Goal: Transaction & Acquisition: Purchase product/service

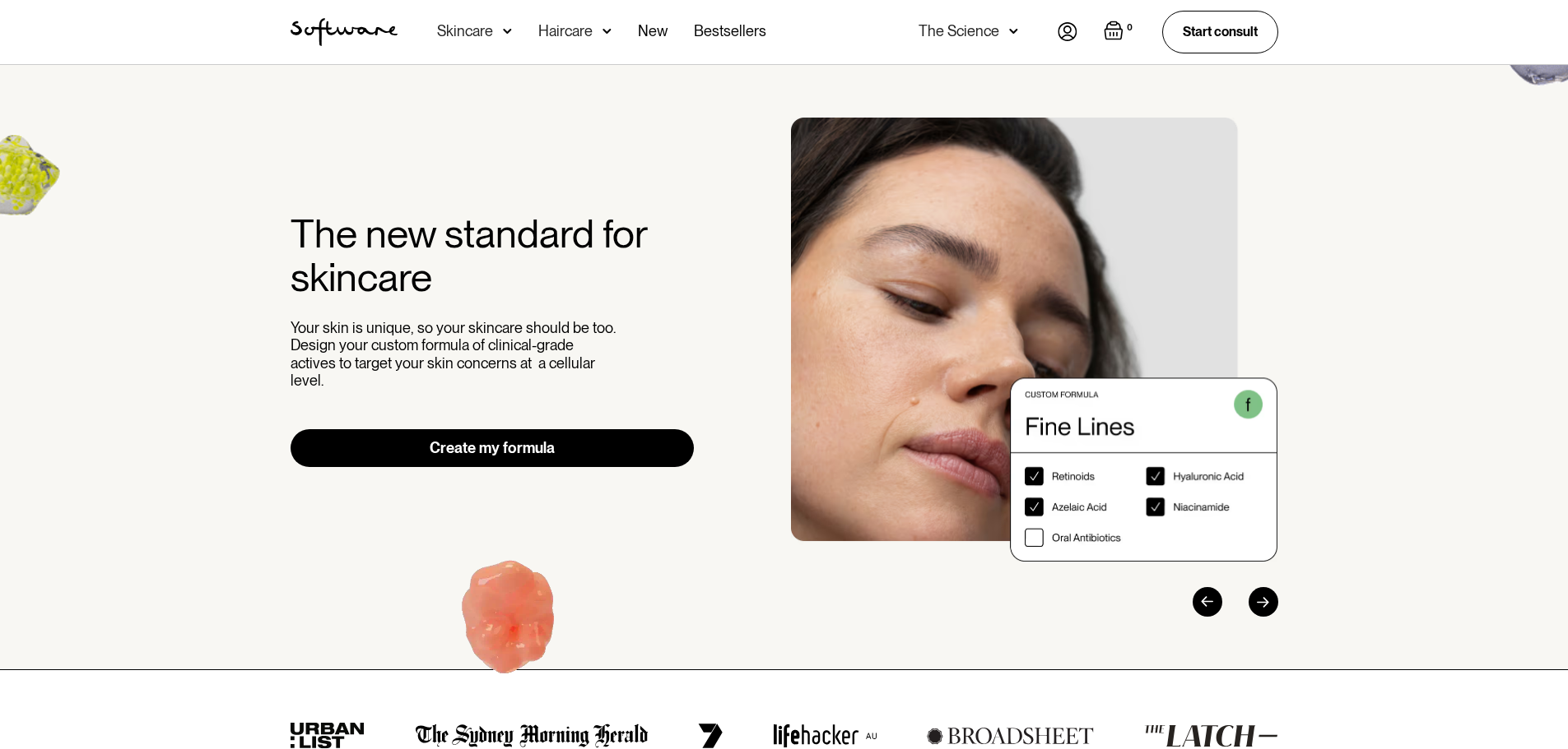
click at [1063, 34] on img at bounding box center [1067, 31] width 20 height 19
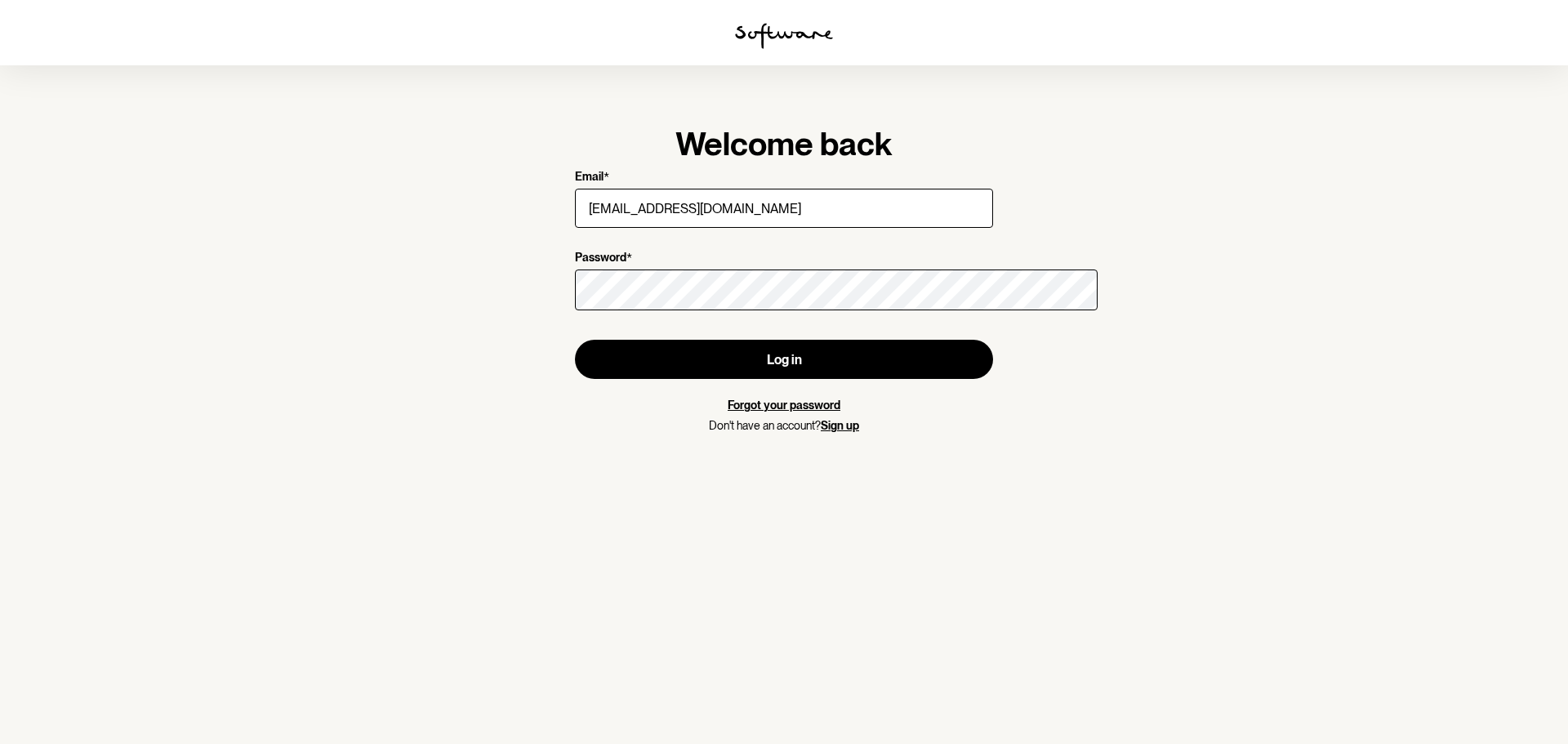
type input "[EMAIL_ADDRESS][DOMAIN_NAME]"
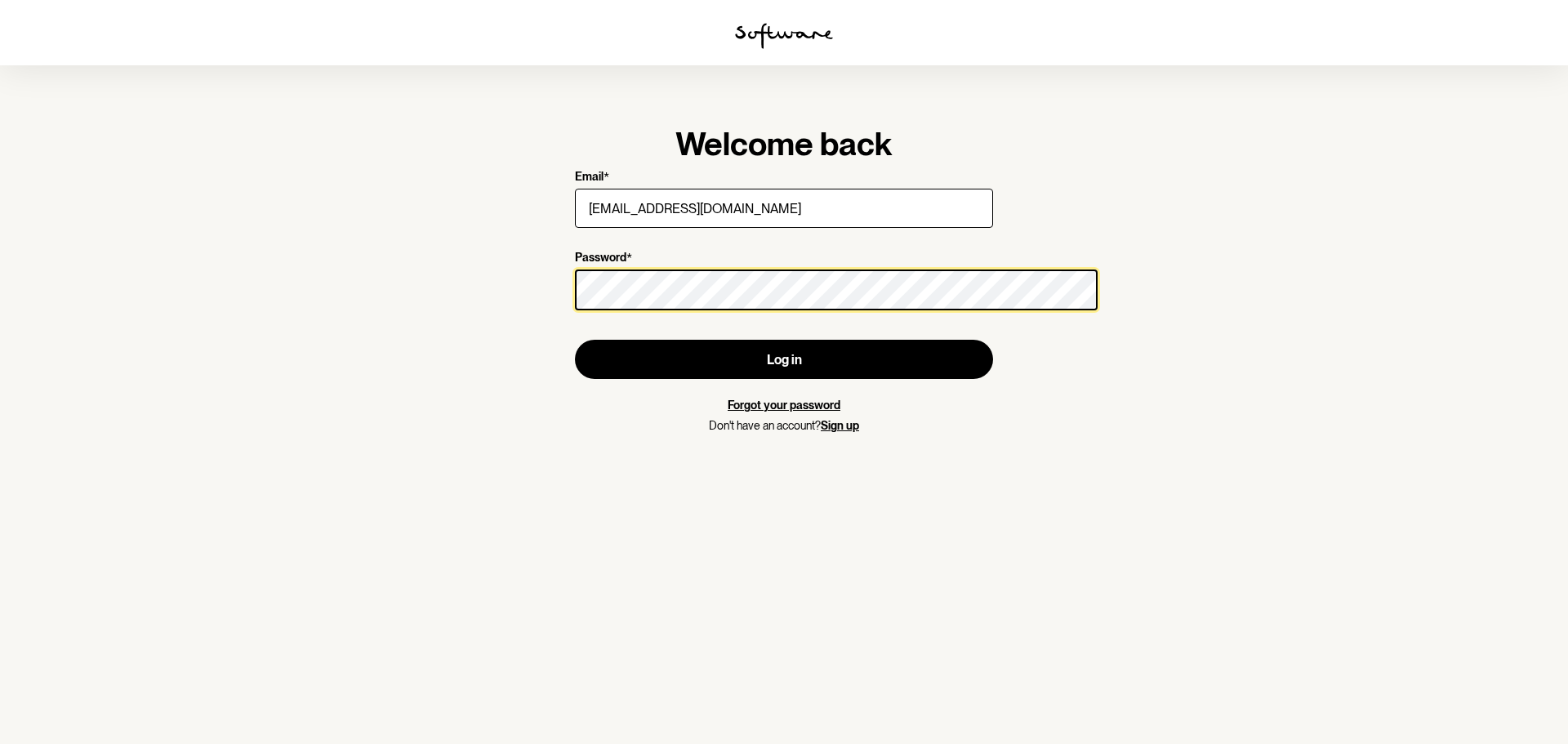
click at [575, 340] on button "Log in" at bounding box center [784, 359] width 418 height 40
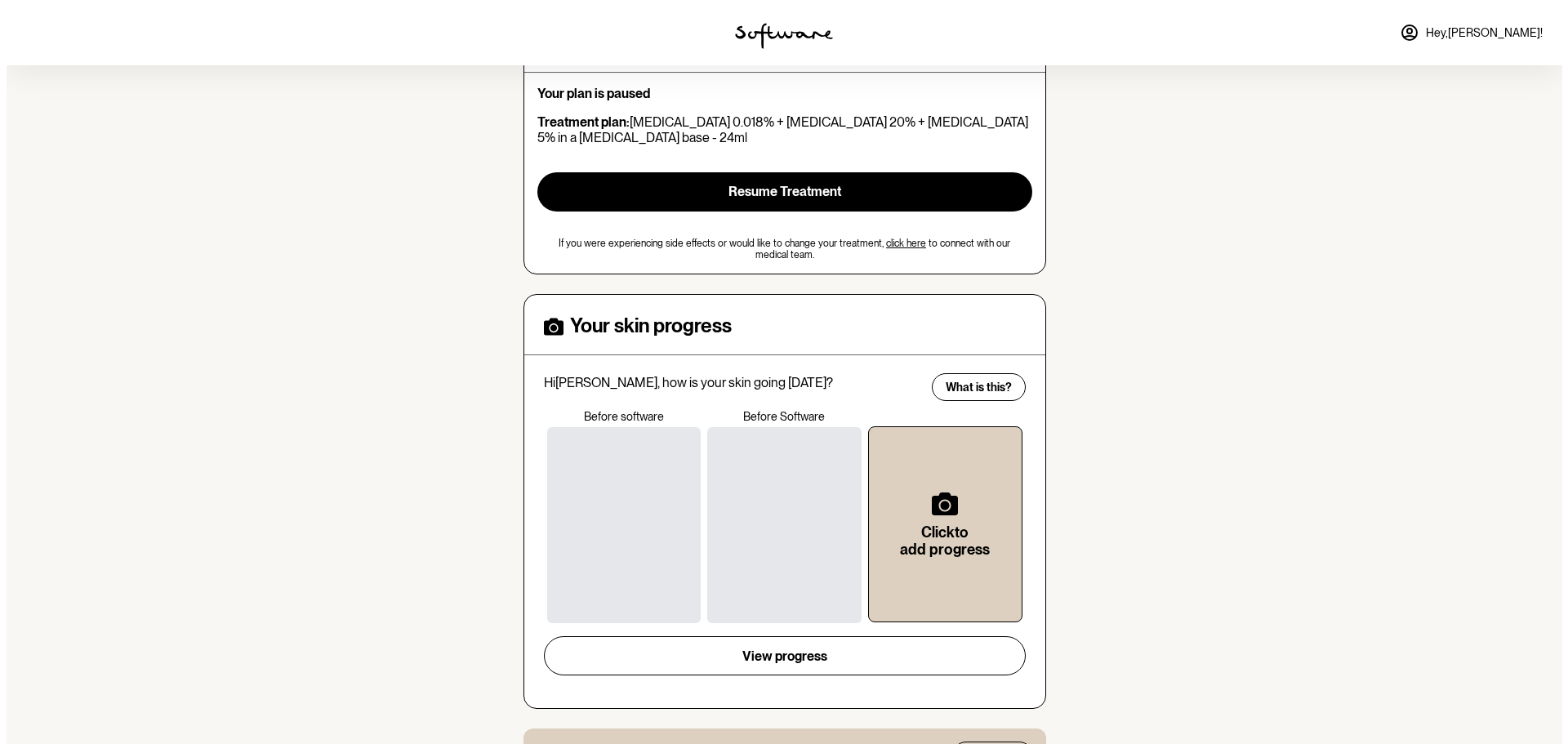
scroll to position [245, 0]
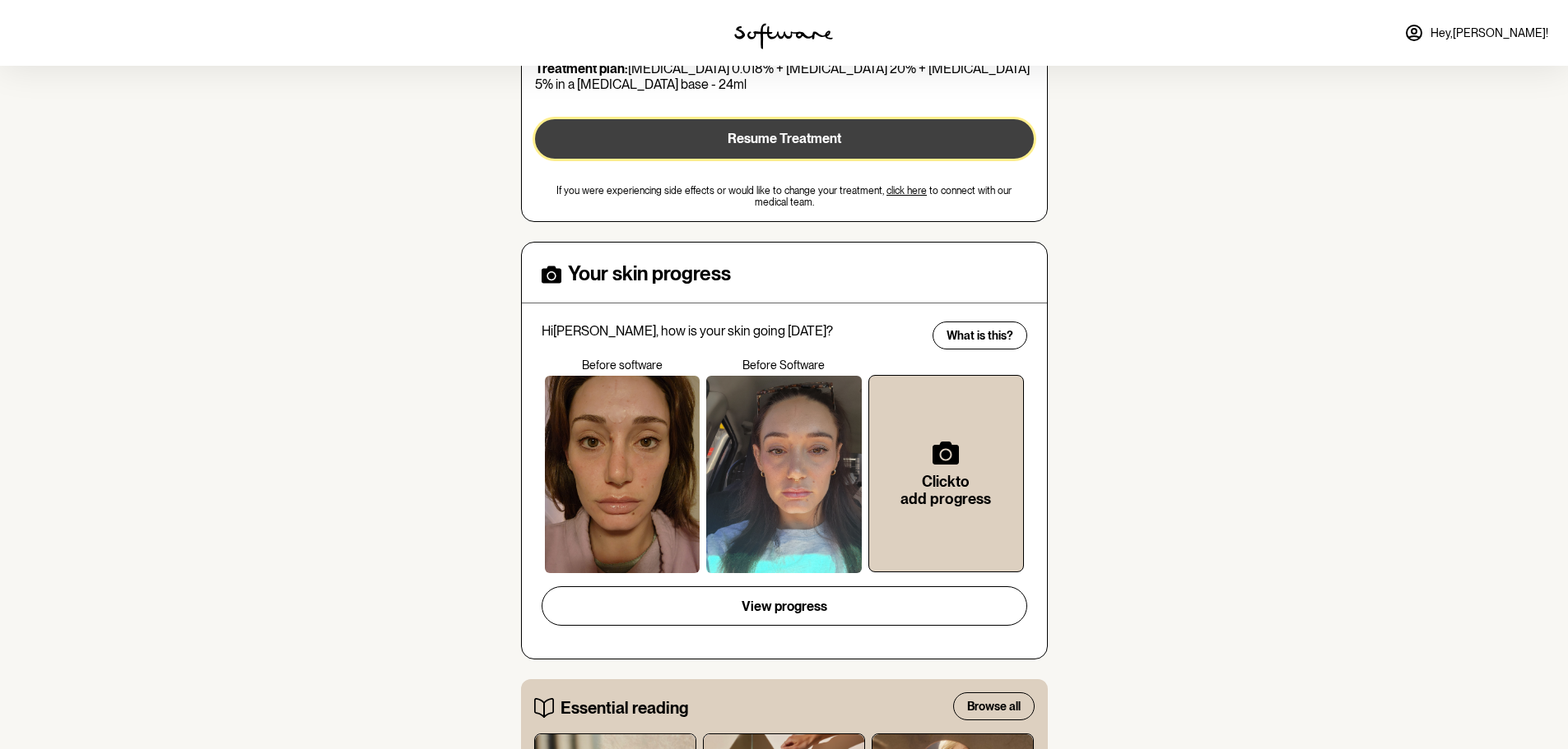
click at [790, 159] on button "Resume Treatment" at bounding box center [784, 139] width 498 height 40
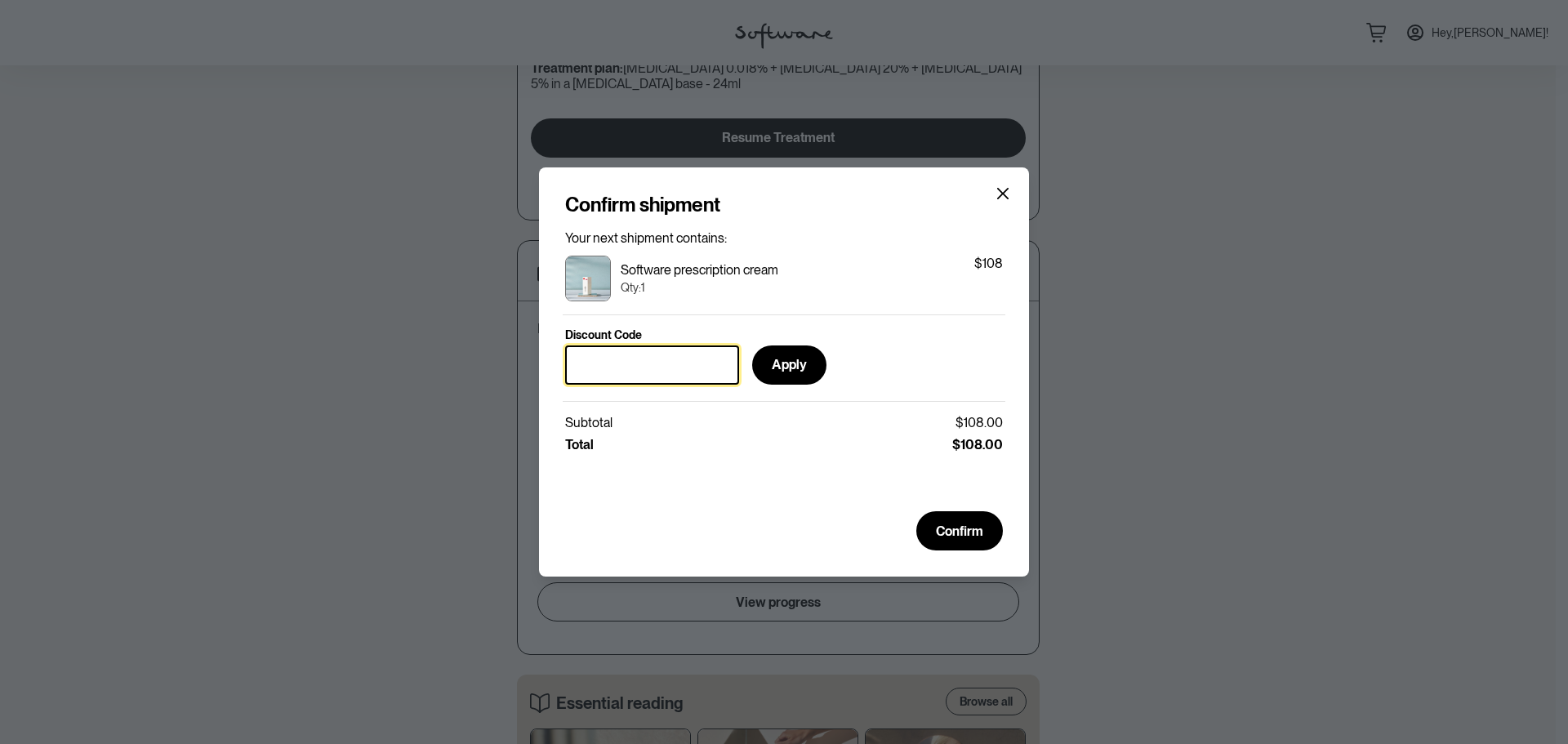
click at [675, 345] on input "Discount Code" at bounding box center [651, 365] width 174 height 40
paste input "softwarexmodernmusemag15"
click at [826, 356] on button "Apply" at bounding box center [789, 365] width 74 height 40
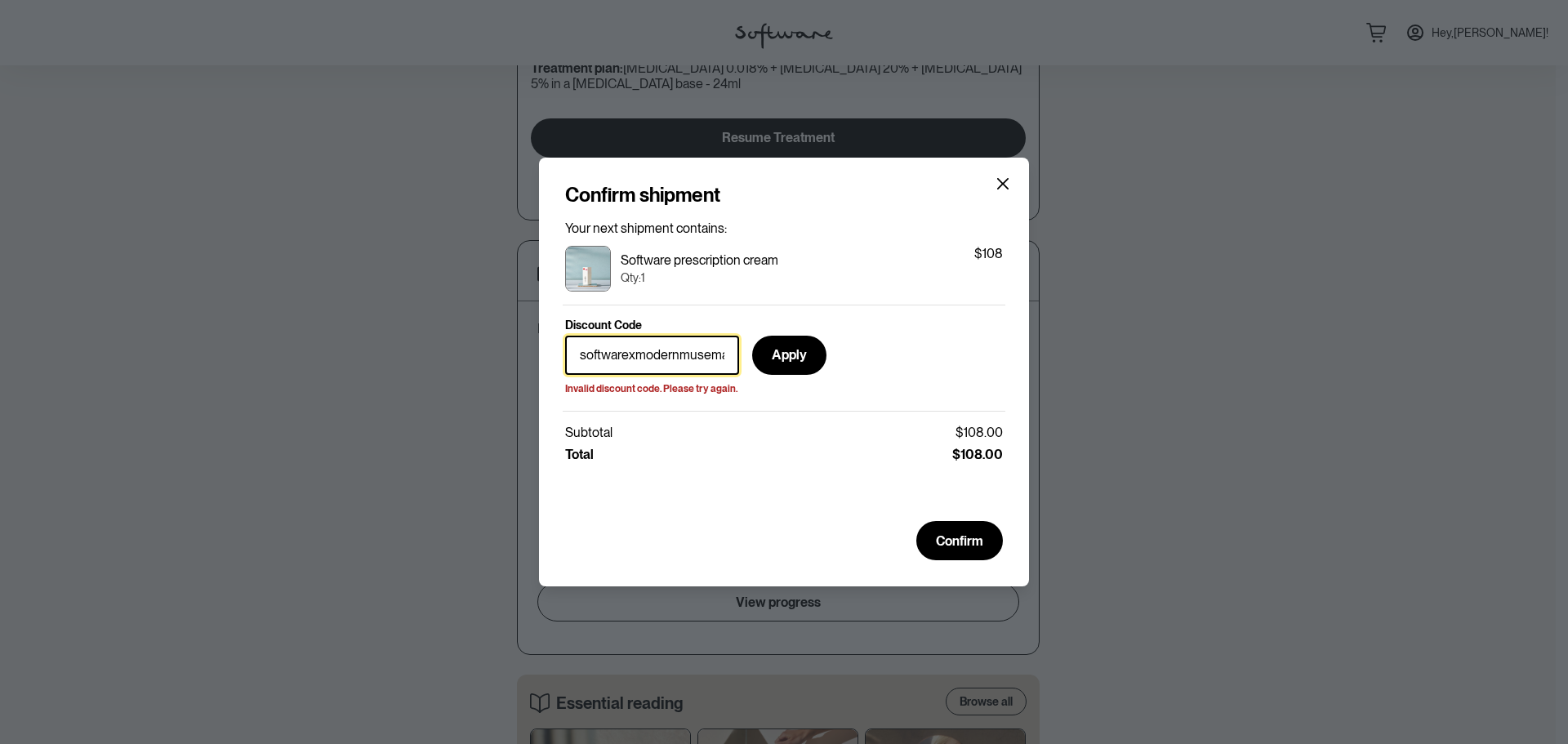
click at [722, 350] on input "softwarexmodernmusemag15" at bounding box center [651, 356] width 174 height 40
drag, startPoint x: 580, startPoint y: 351, endPoint x: 913, endPoint y: 354, distance: 333.0
click at [913, 354] on div "Discount Code softwarexmodernmusemag15 Apply Invalid discount code. Please try …" at bounding box center [784, 358] width 438 height 79
paste input "GLOWUP"
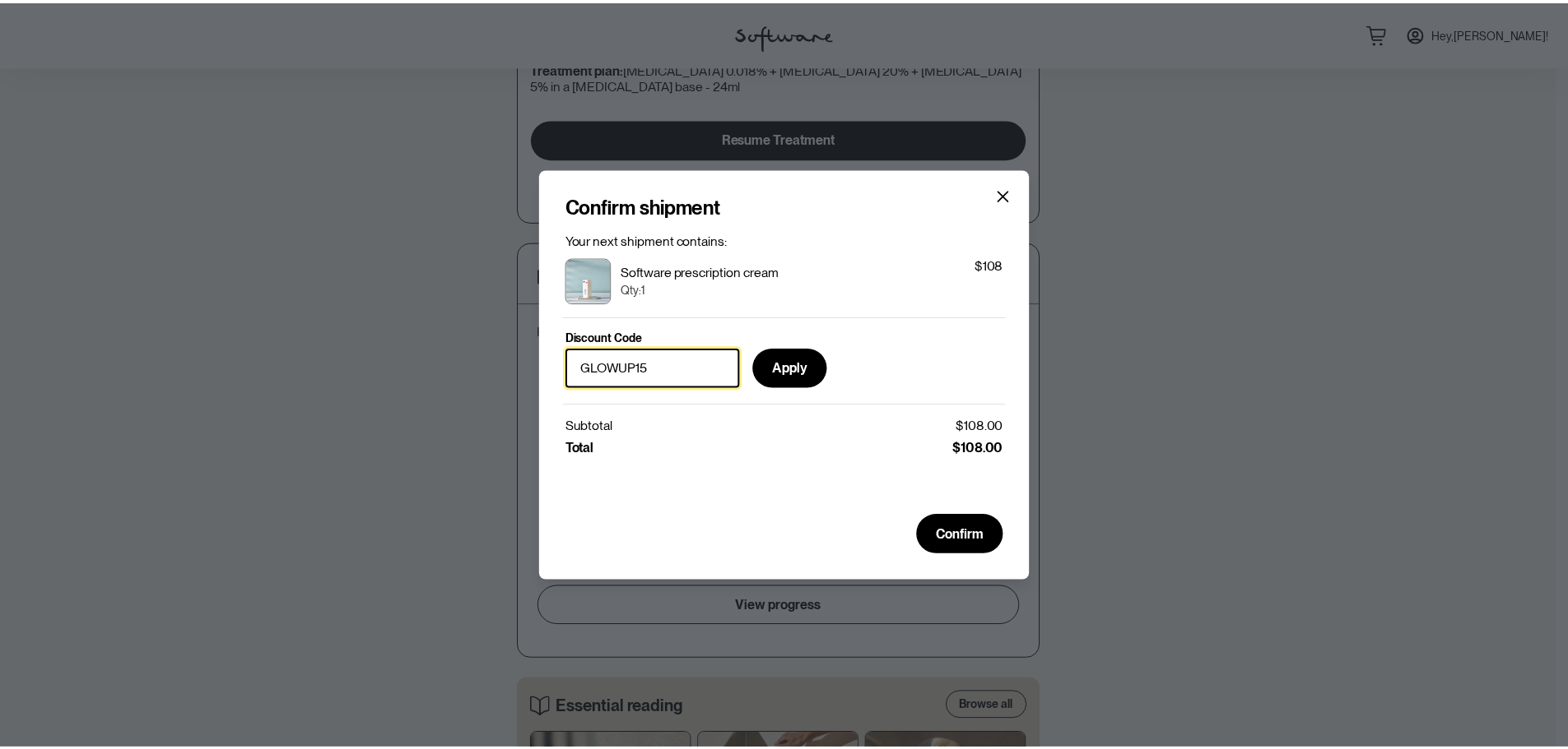
scroll to position [0, 0]
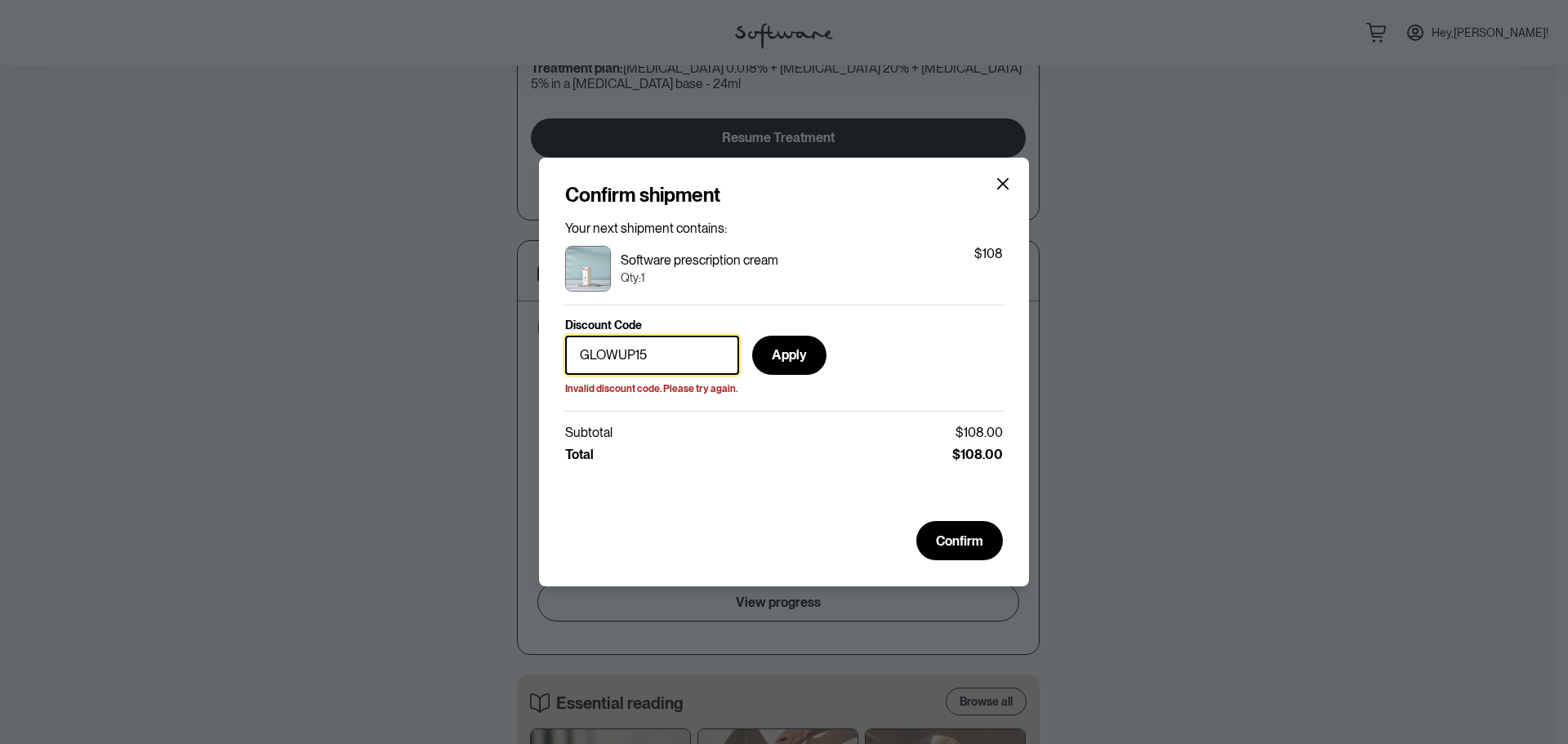
drag, startPoint x: 702, startPoint y: 352, endPoint x: 400, endPoint y: 362, distance: 302.2
click at [424, 361] on div "Confirm shipment Your next shipment contains: Software prescription cream Qty: …" at bounding box center [784, 372] width 1568 height 744
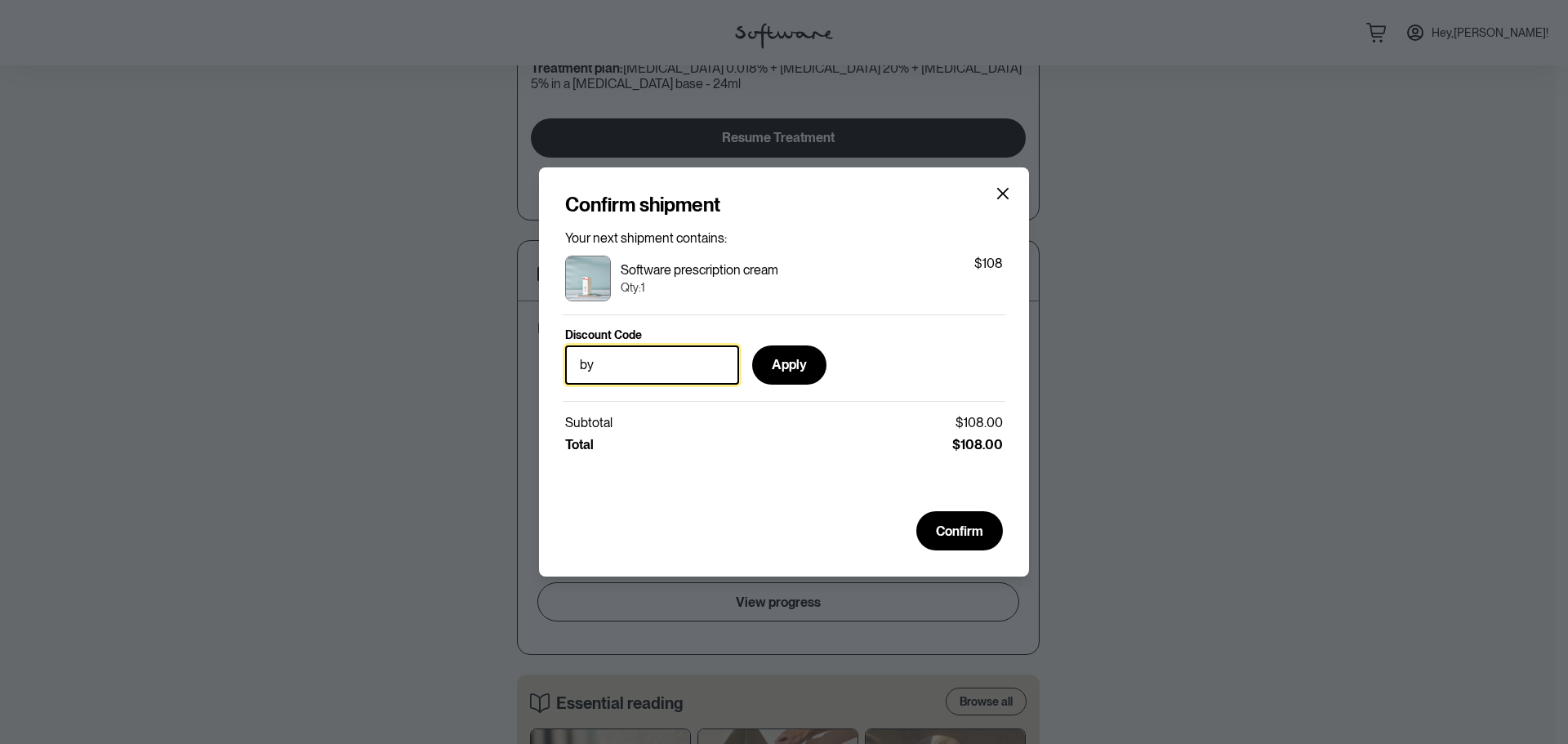
type input "b"
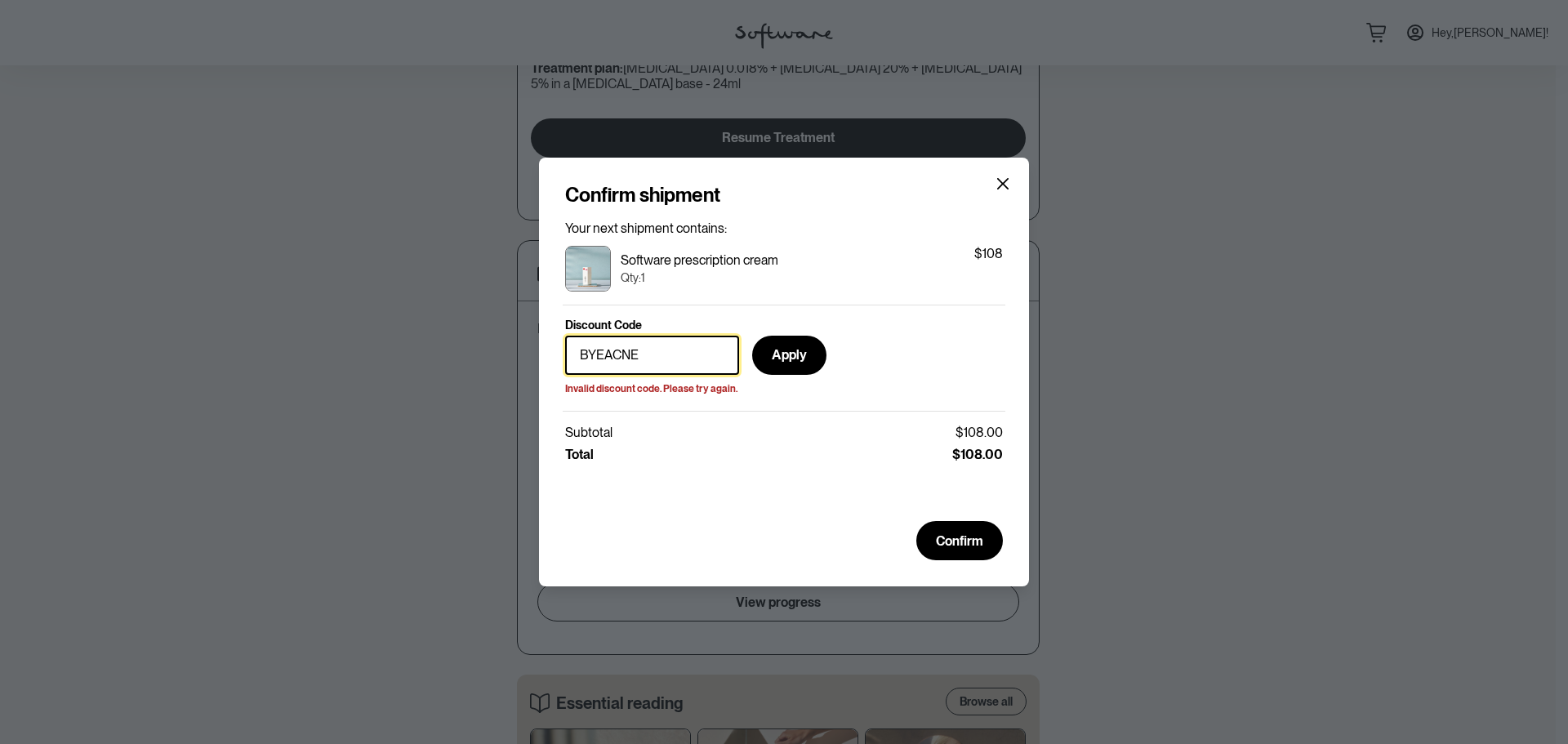
drag, startPoint x: 669, startPoint y: 351, endPoint x: 543, endPoint y: 347, distance: 126.1
click at [544, 347] on section "Confirm shipment Your next shipment contains: Software prescription cream Qty: …" at bounding box center [783, 372] width 490 height 429
type input "AIKAFEST"
click at [426, 344] on div "Confirm shipment Your next shipment contains: Software prescription cream Qty: …" at bounding box center [784, 372] width 1568 height 744
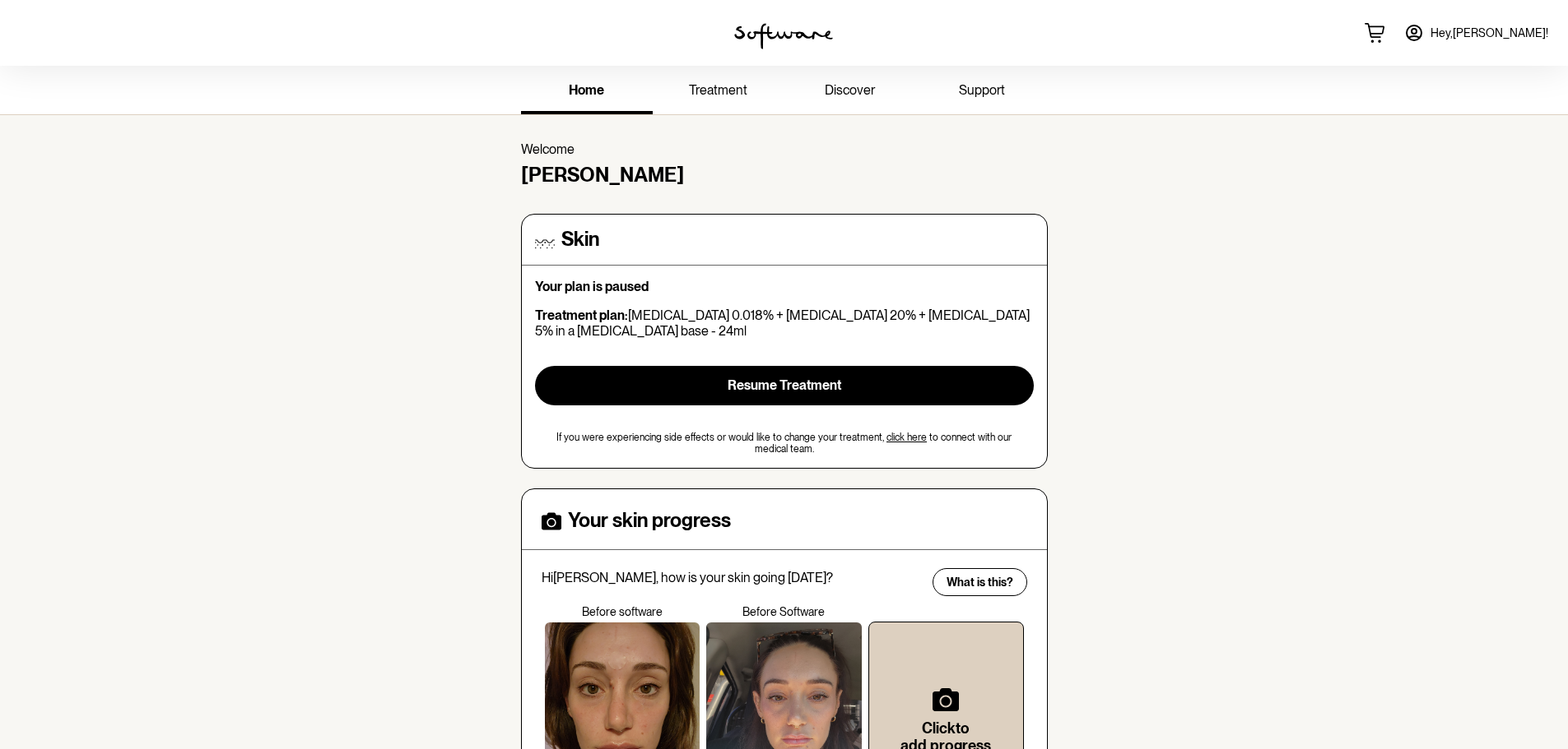
click at [1005, 98] on span "support" at bounding box center [982, 90] width 46 height 16
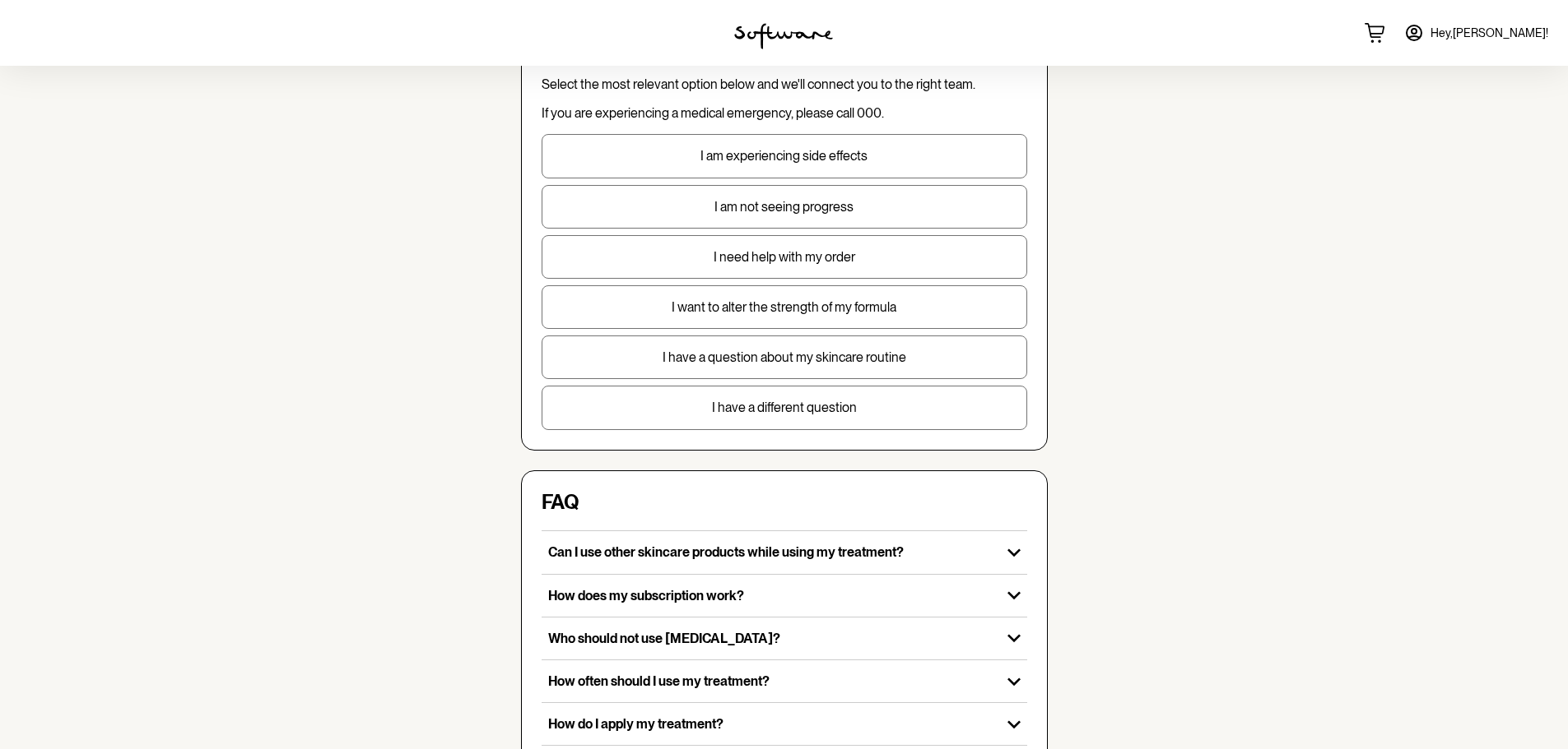
scroll to position [165, 0]
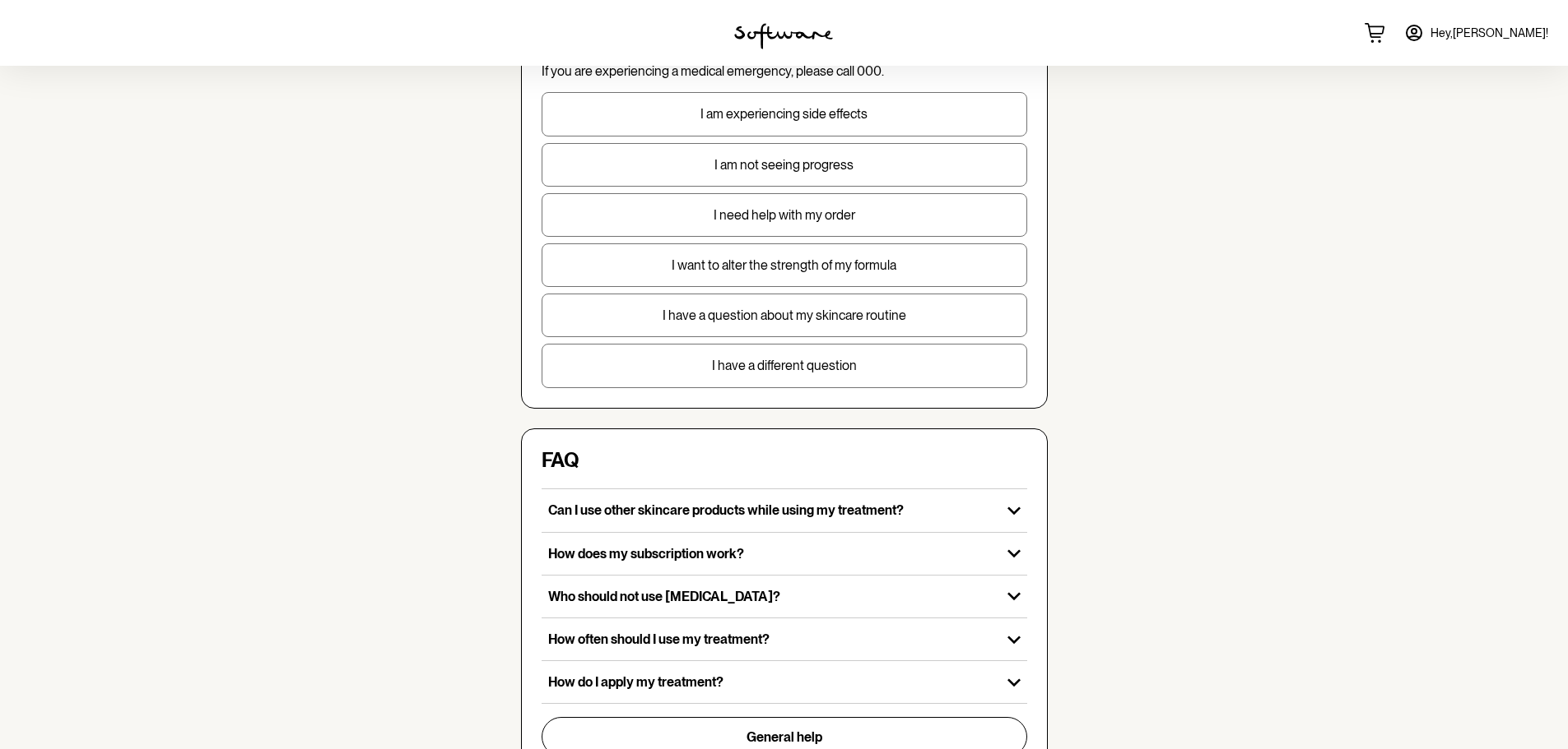
click at [793, 387] on button "I have a different question" at bounding box center [784, 366] width 486 height 44
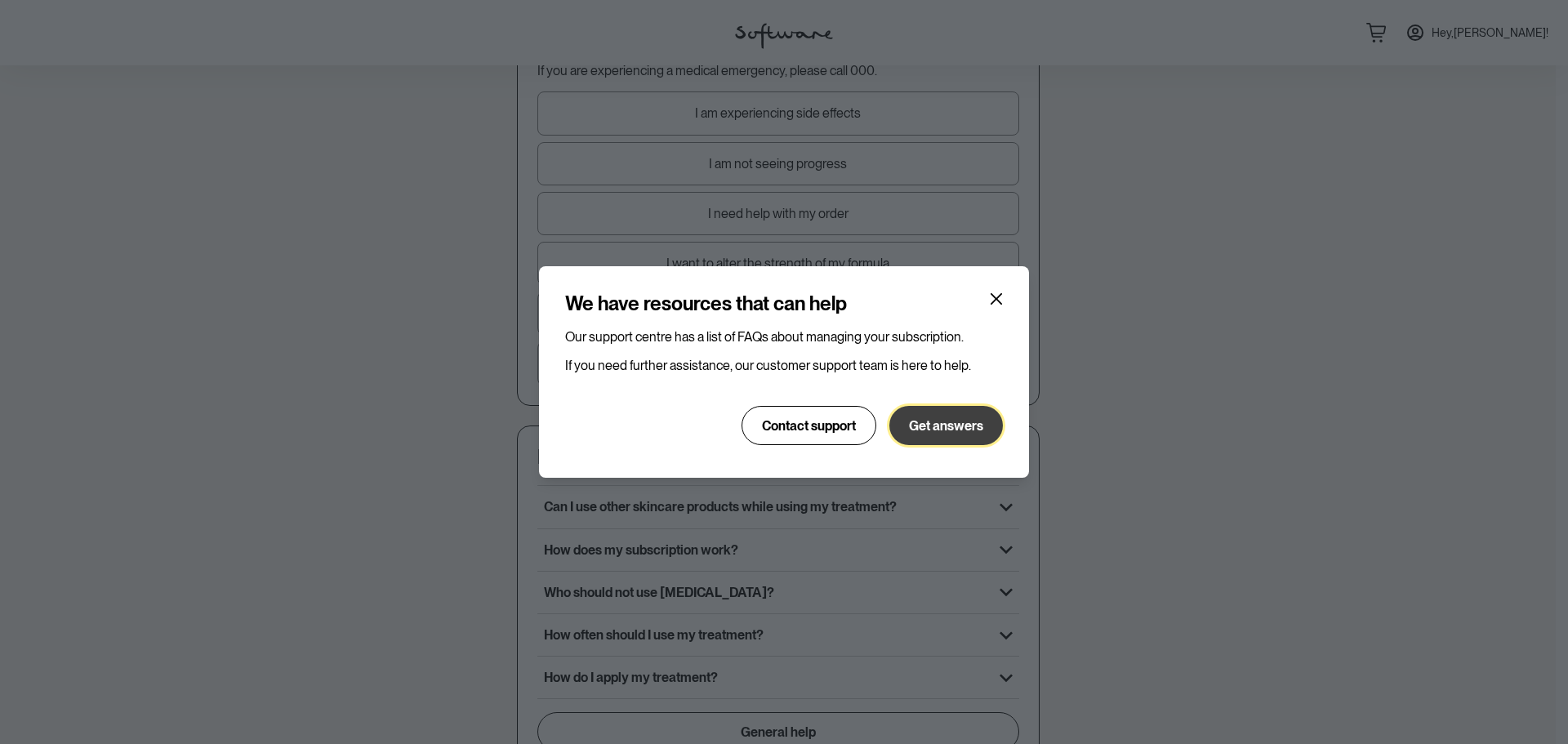
click at [915, 434] on span "Get answers" at bounding box center [946, 426] width 74 height 16
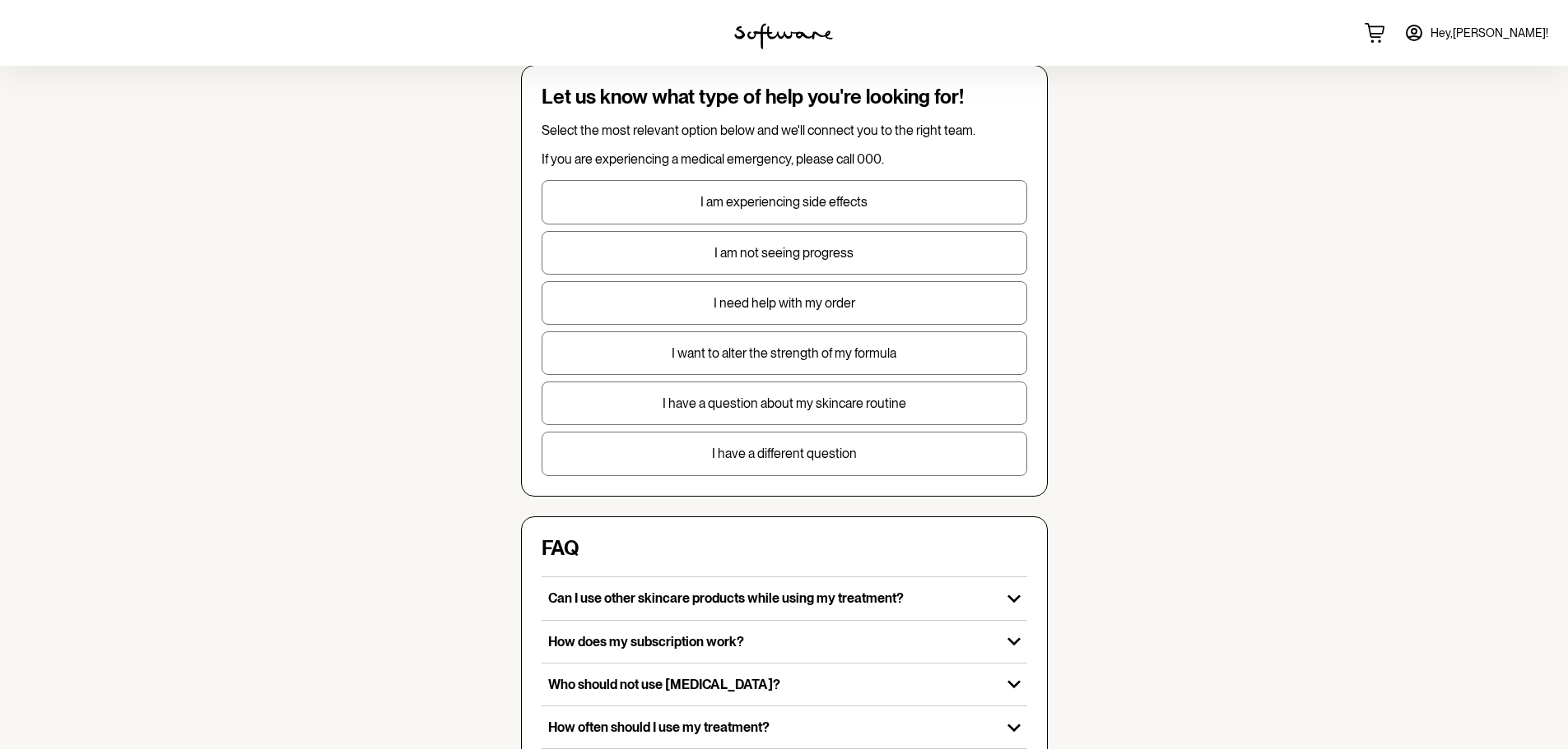
scroll to position [0, 0]
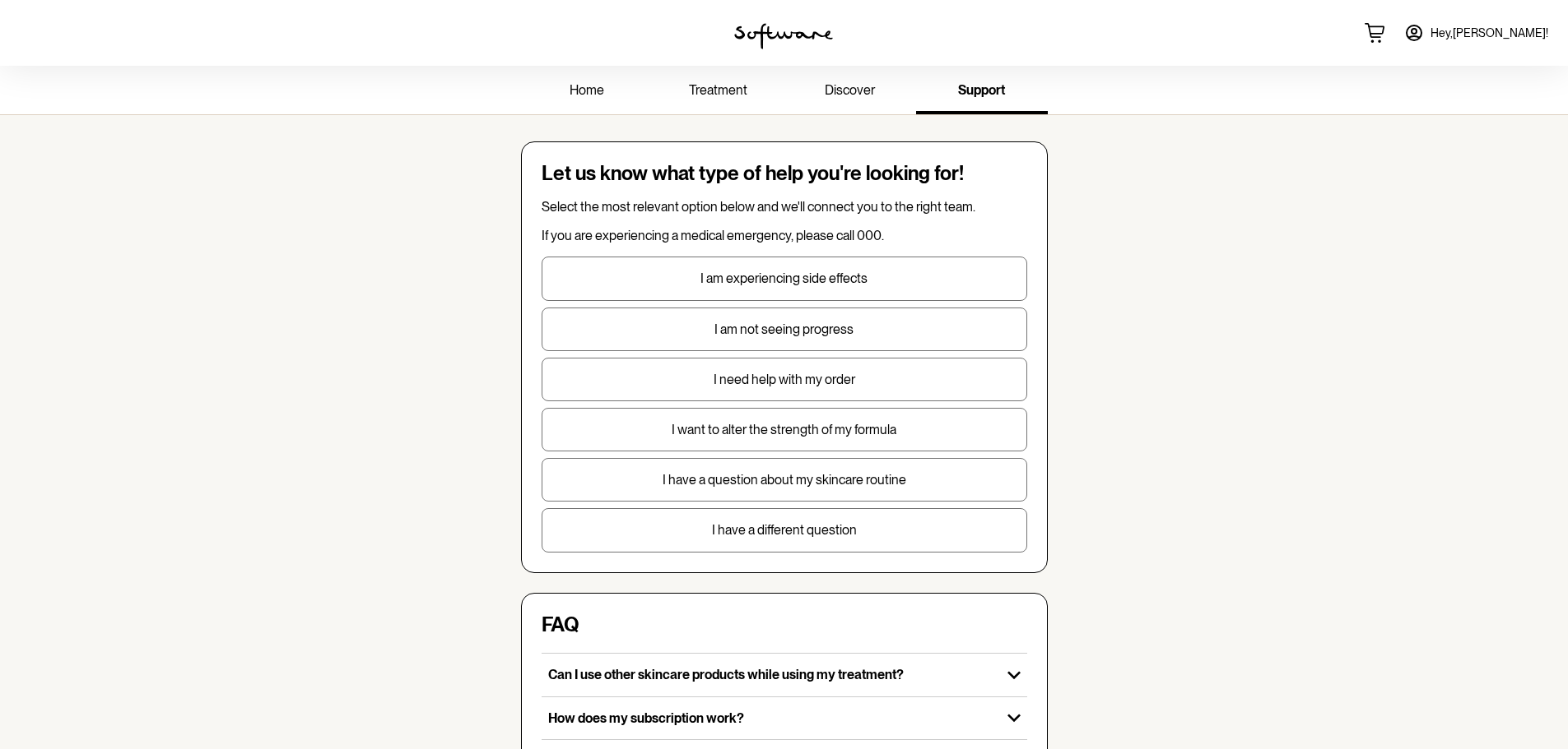
click at [552, 91] on link "home" at bounding box center [586, 92] width 132 height 45
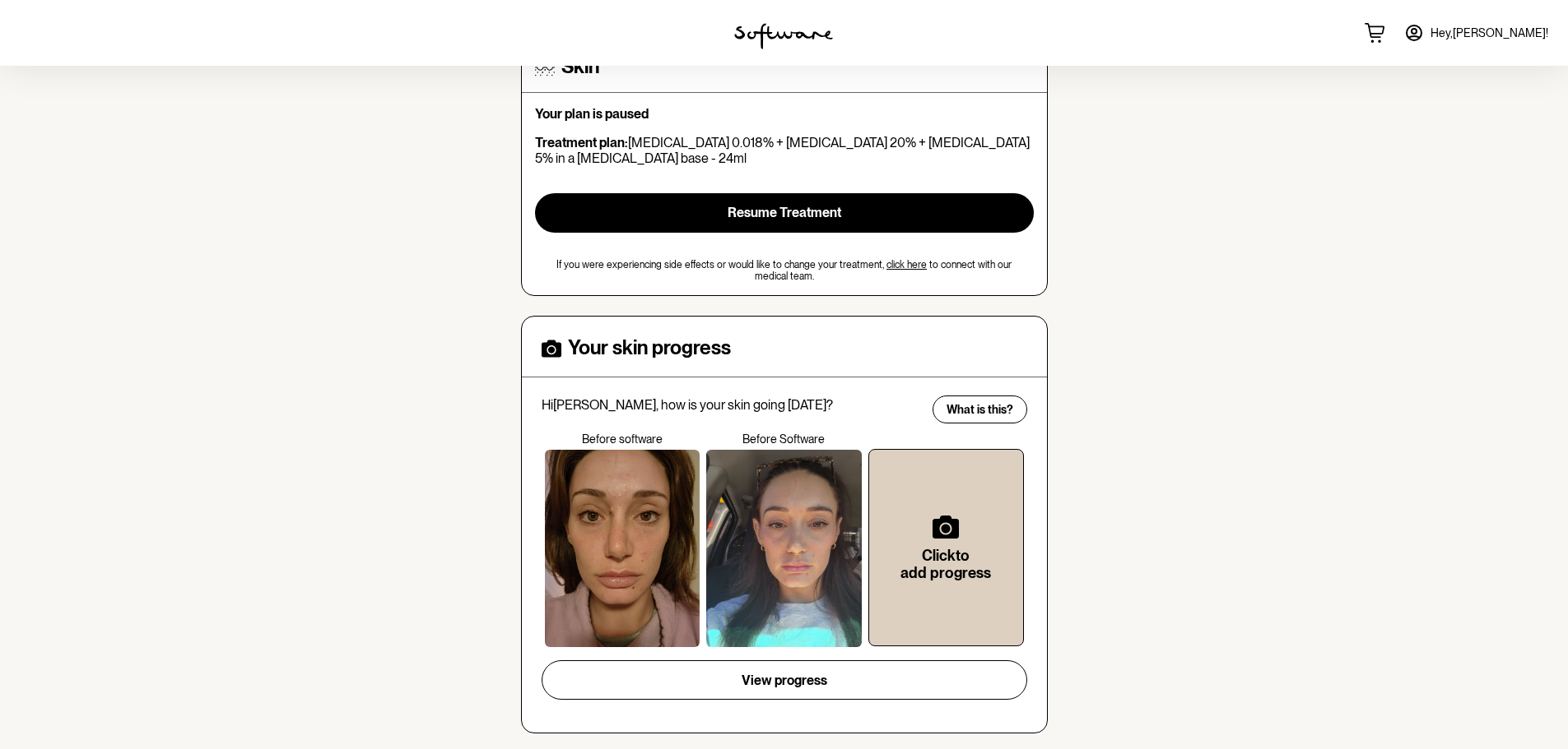
scroll to position [490, 0]
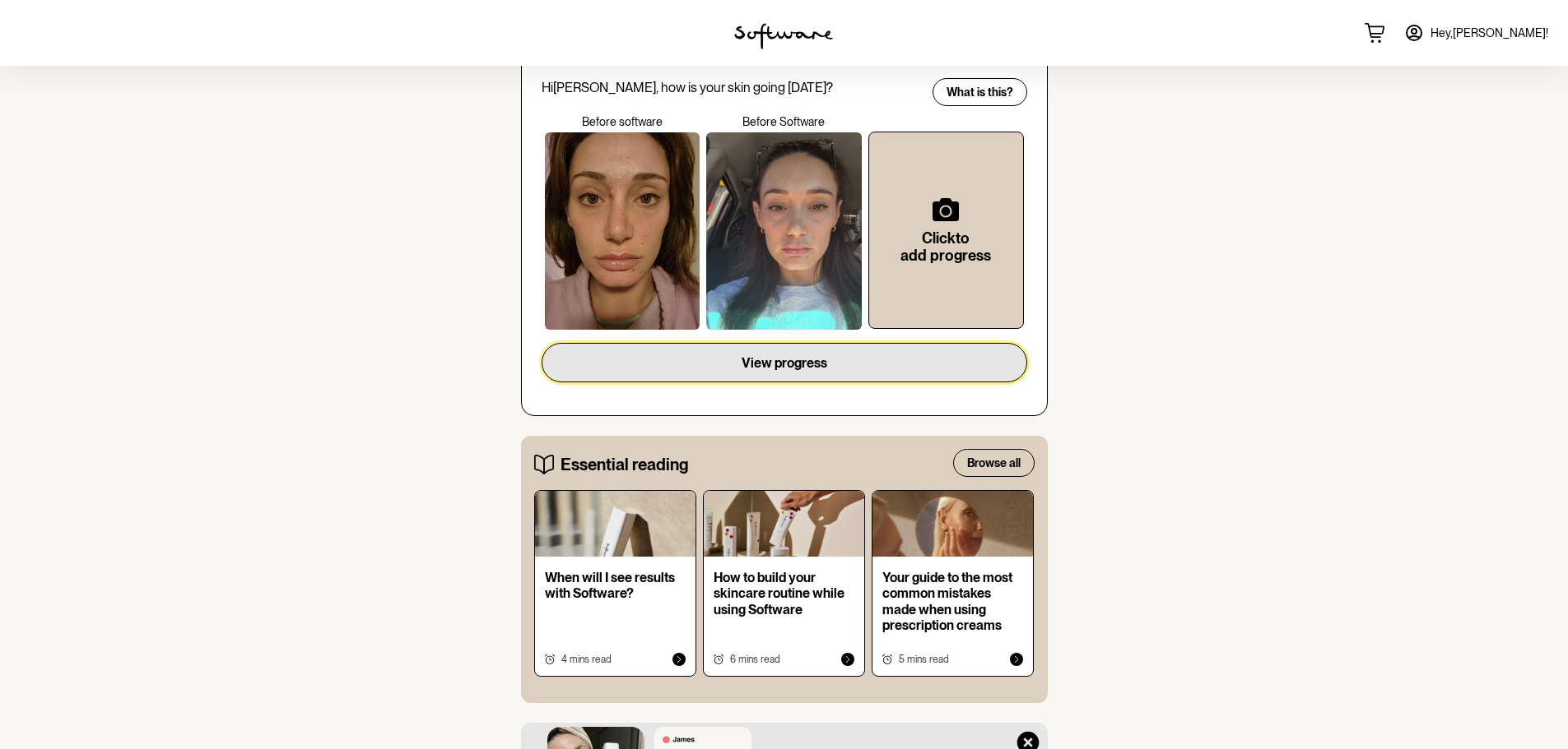
click at [725, 383] on button "View progress" at bounding box center [784, 363] width 486 height 40
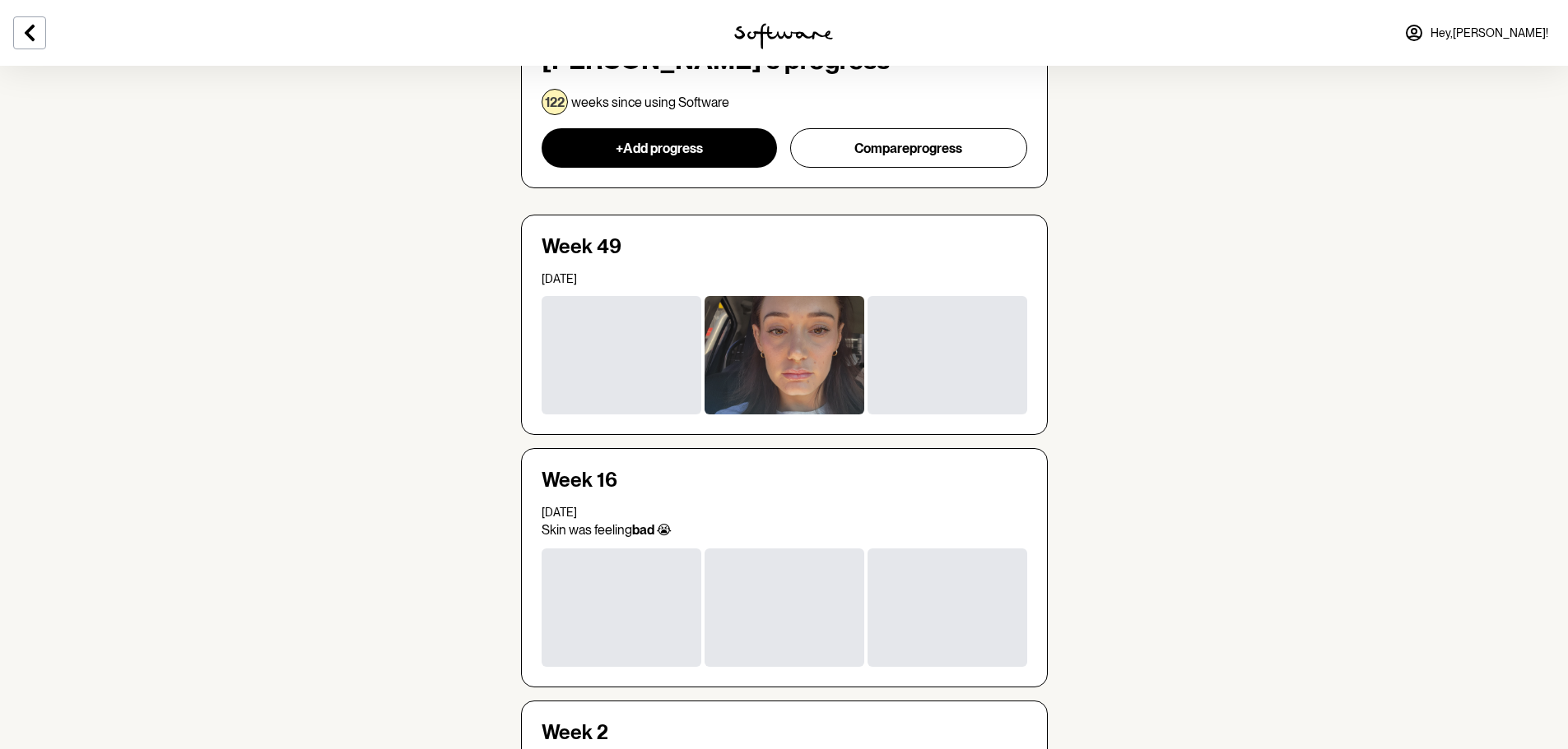
scroll to position [247, 0]
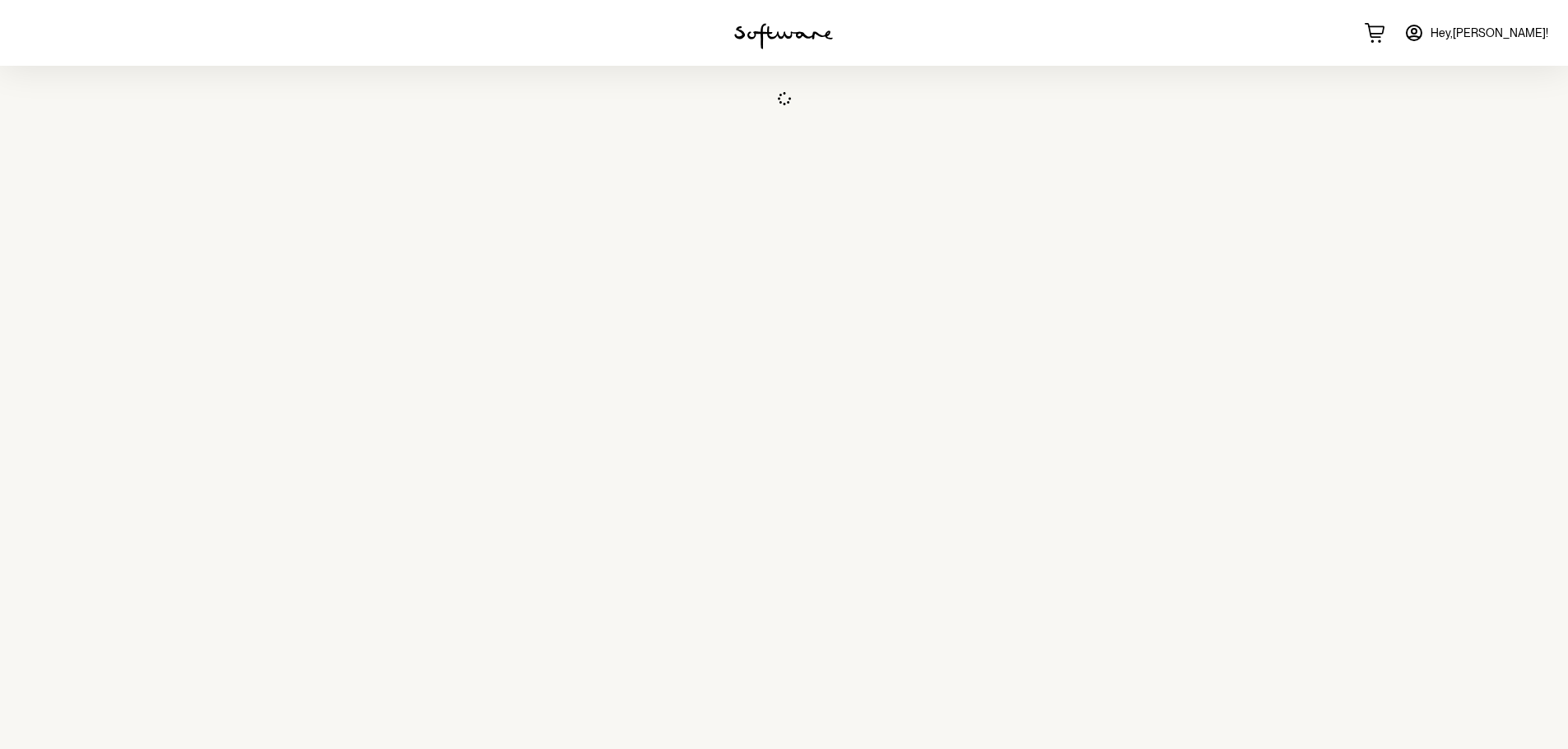
scroll to position [82, 0]
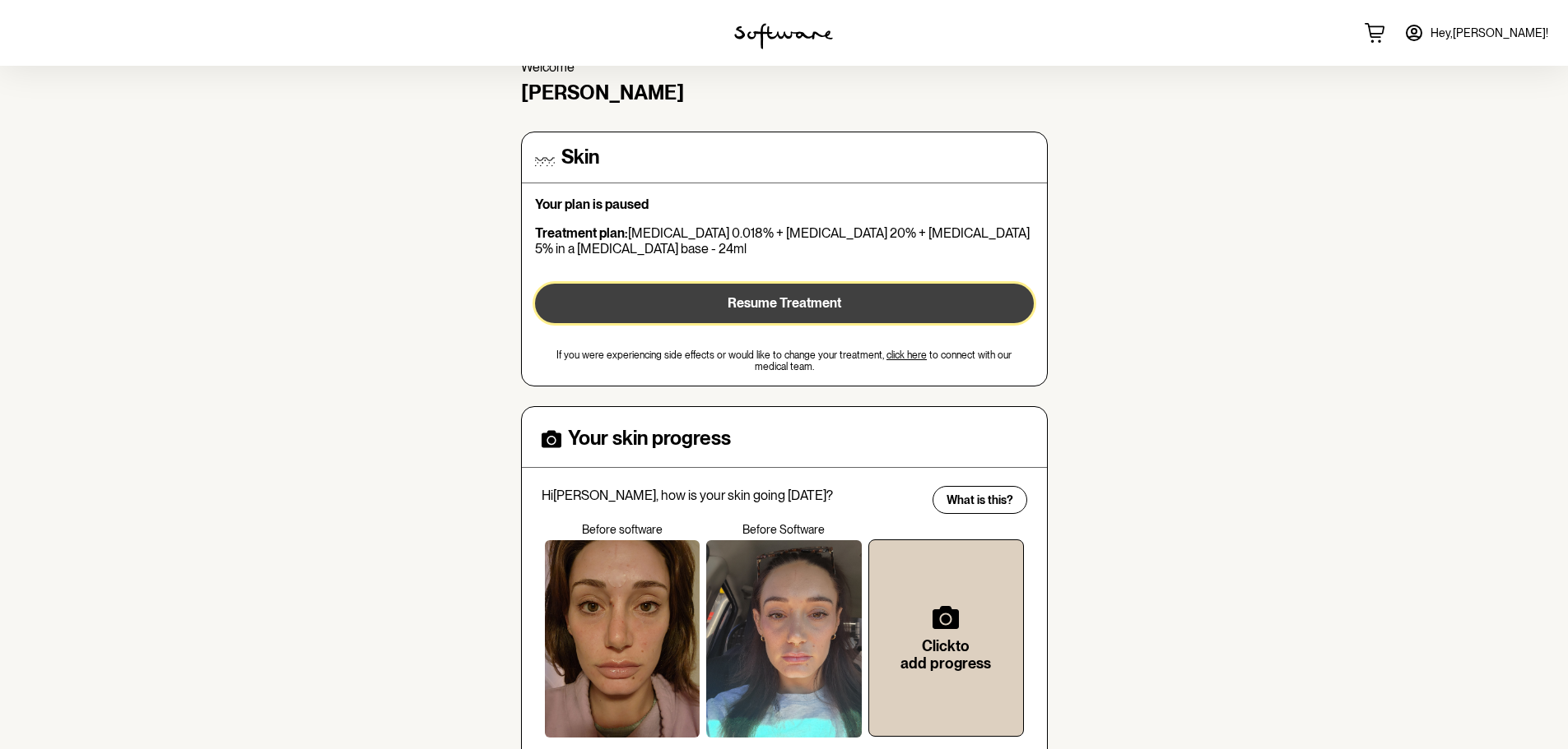
click at [735, 311] on span "Resume Treatment" at bounding box center [784, 303] width 114 height 16
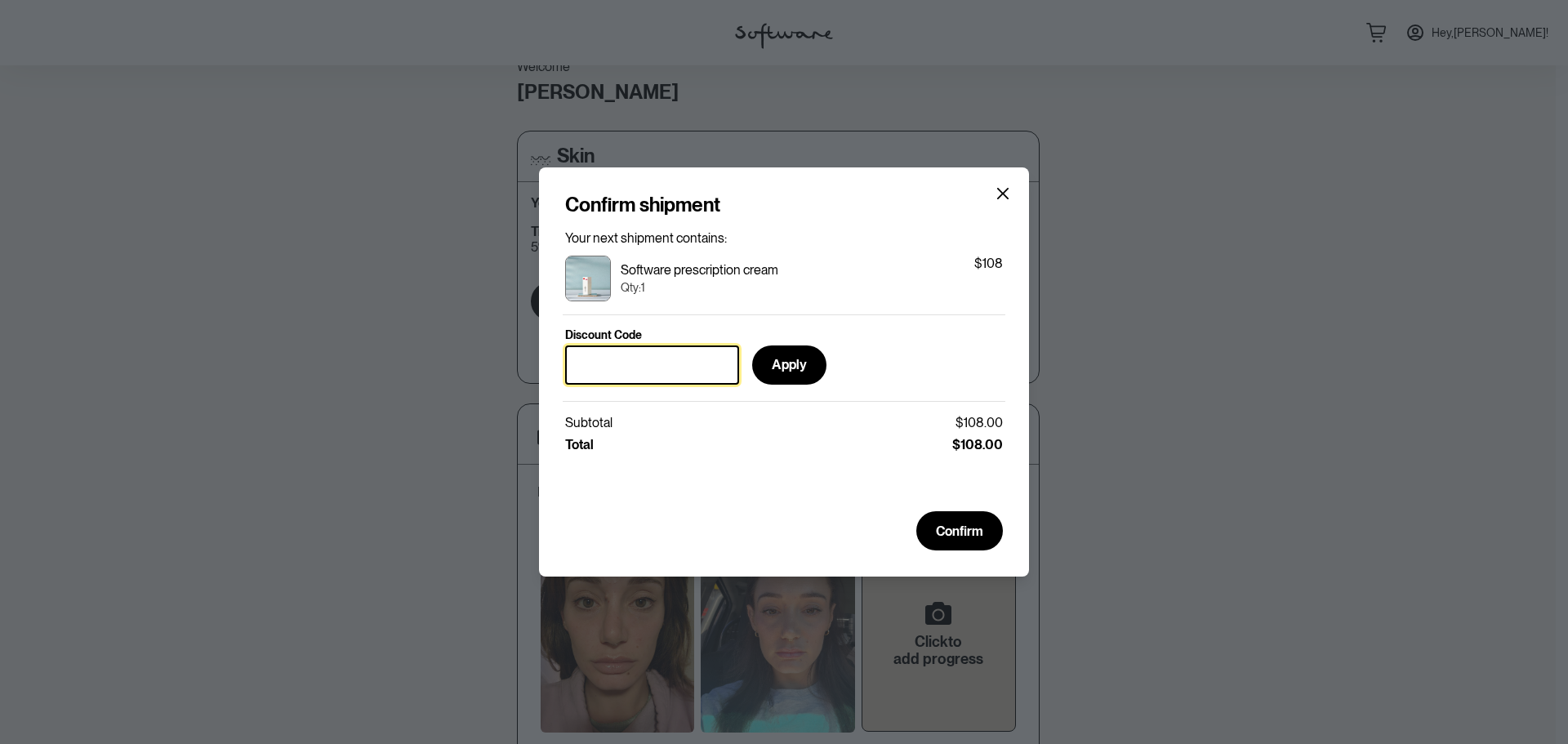
click at [657, 359] on input "Discount Code" at bounding box center [651, 365] width 174 height 40
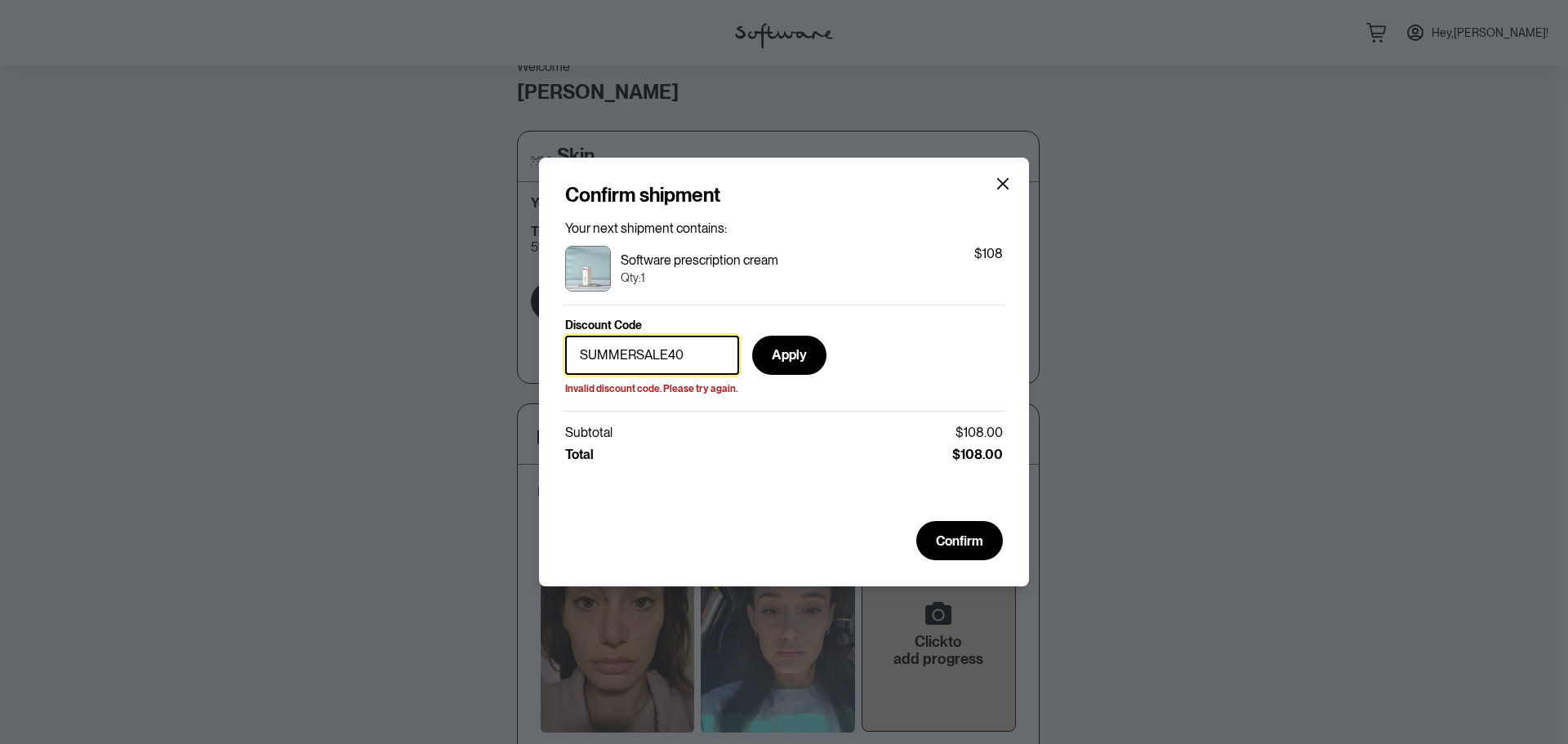
click at [431, 344] on div "Confirm shipment Your next shipment contains: Software prescription cream Qty: …" at bounding box center [784, 372] width 1568 height 744
drag, startPoint x: 668, startPoint y: 343, endPoint x: 553, endPoint y: 359, distance: 116.1
click at [553, 358] on section "Confirm shipment Your next shipment contains: Software prescription cream Qty: …" at bounding box center [783, 372] width 490 height 429
type input "CYAP"
click at [1003, 177] on icon "Close" at bounding box center [1003, 183] width 13 height 13
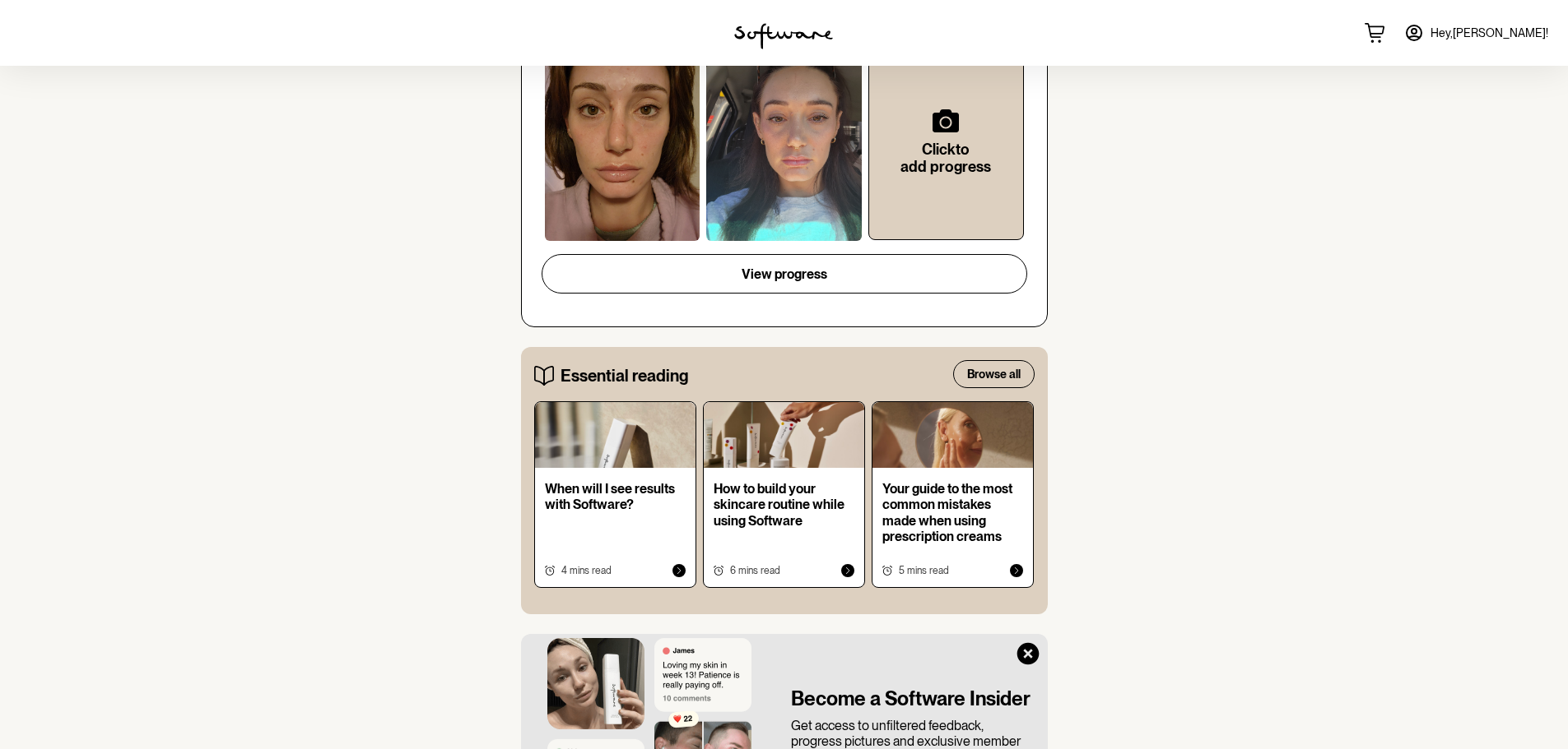
scroll to position [740, 0]
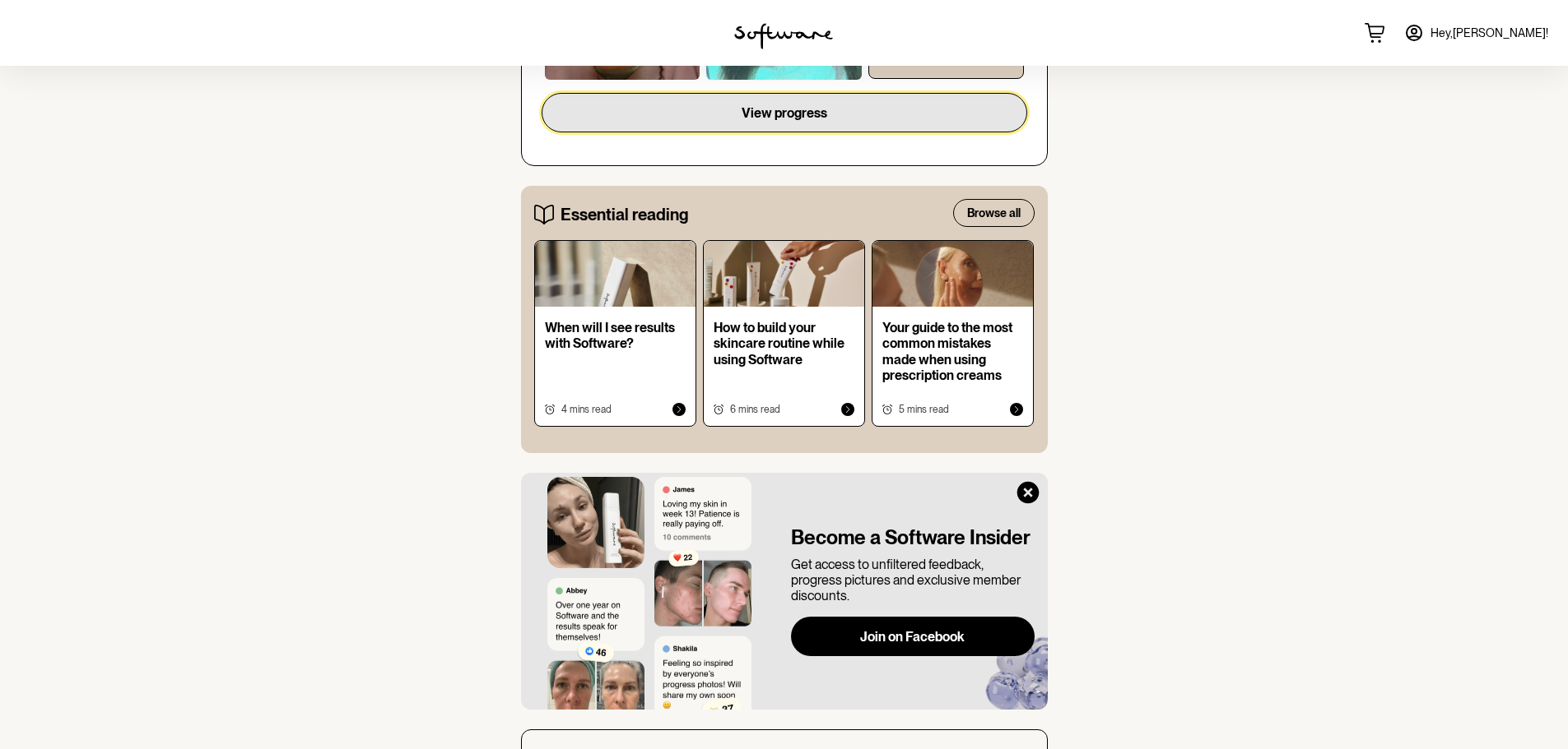
click at [710, 133] on button "View progress" at bounding box center [784, 113] width 486 height 40
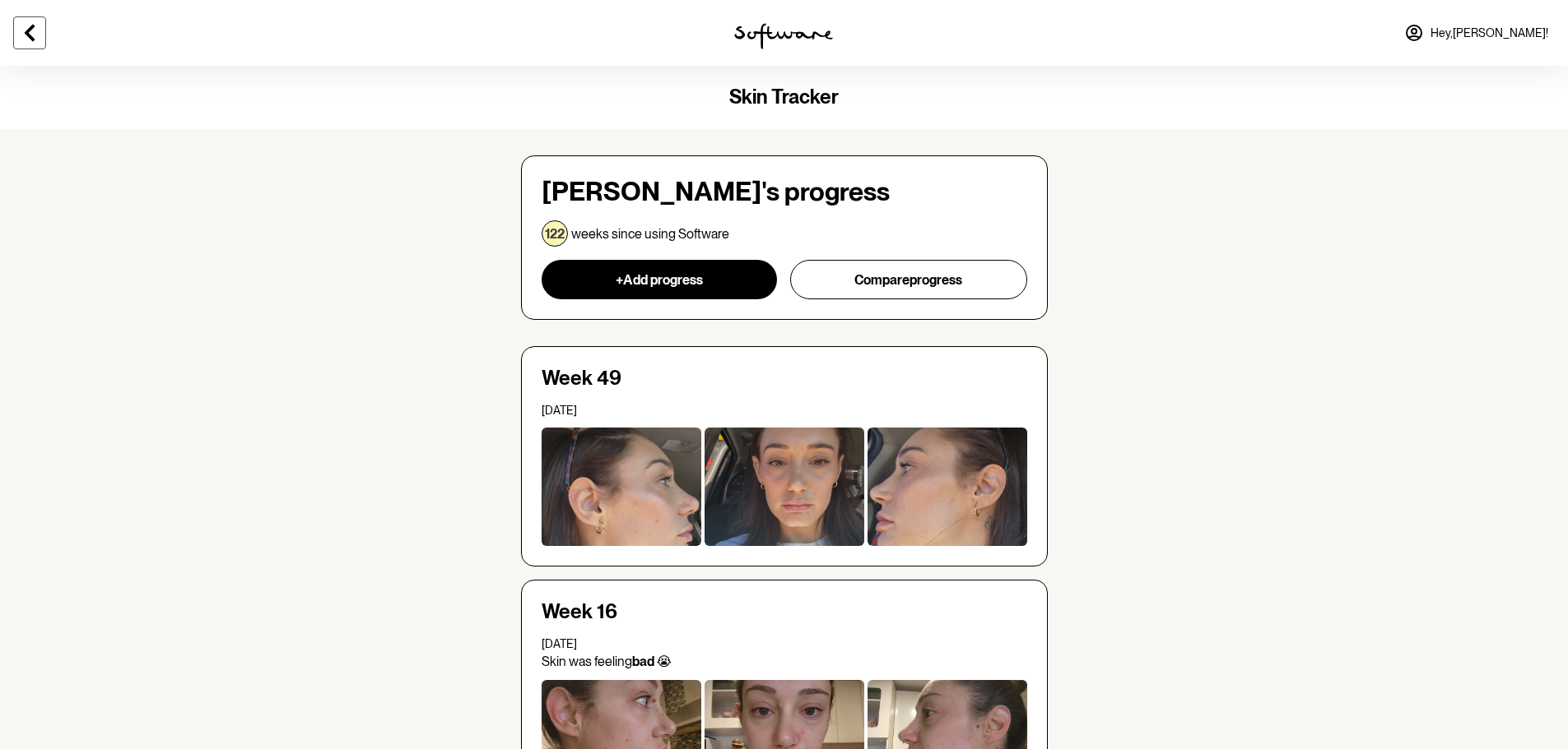
click at [30, 43] on icon at bounding box center [29, 32] width 20 height 20
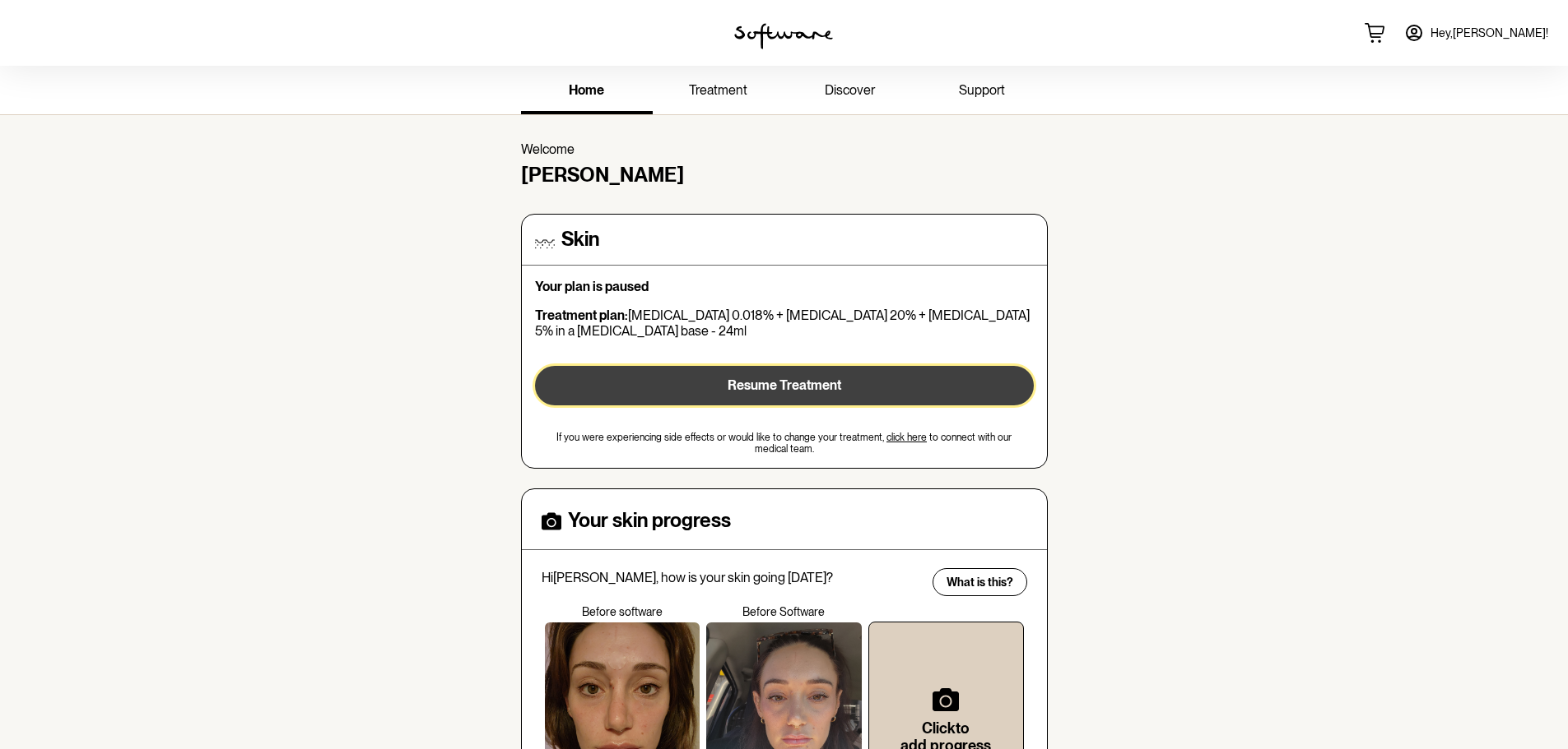
click at [748, 393] on span "Resume Treatment" at bounding box center [784, 385] width 114 height 16
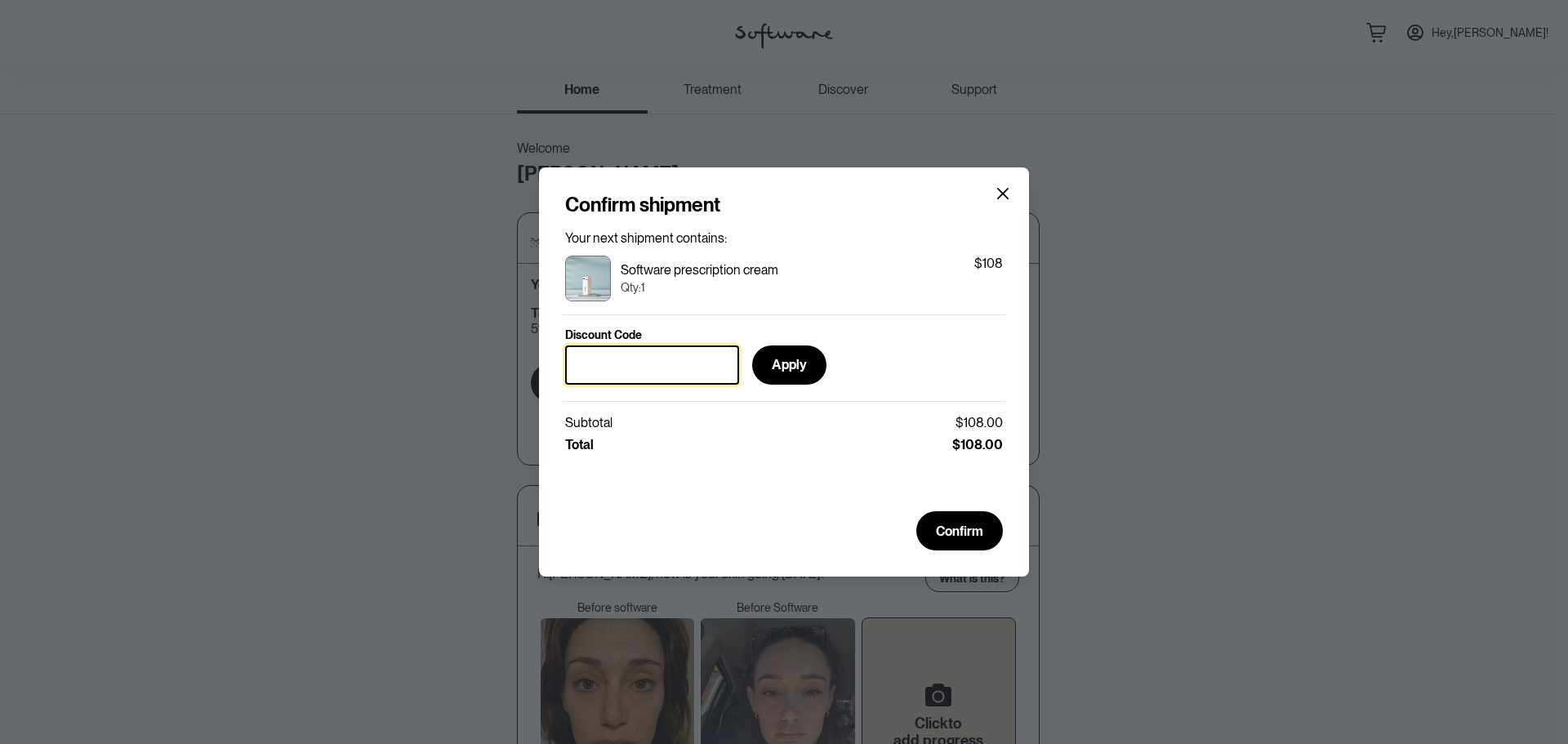
click at [693, 360] on input "Discount Code" at bounding box center [651, 365] width 174 height 40
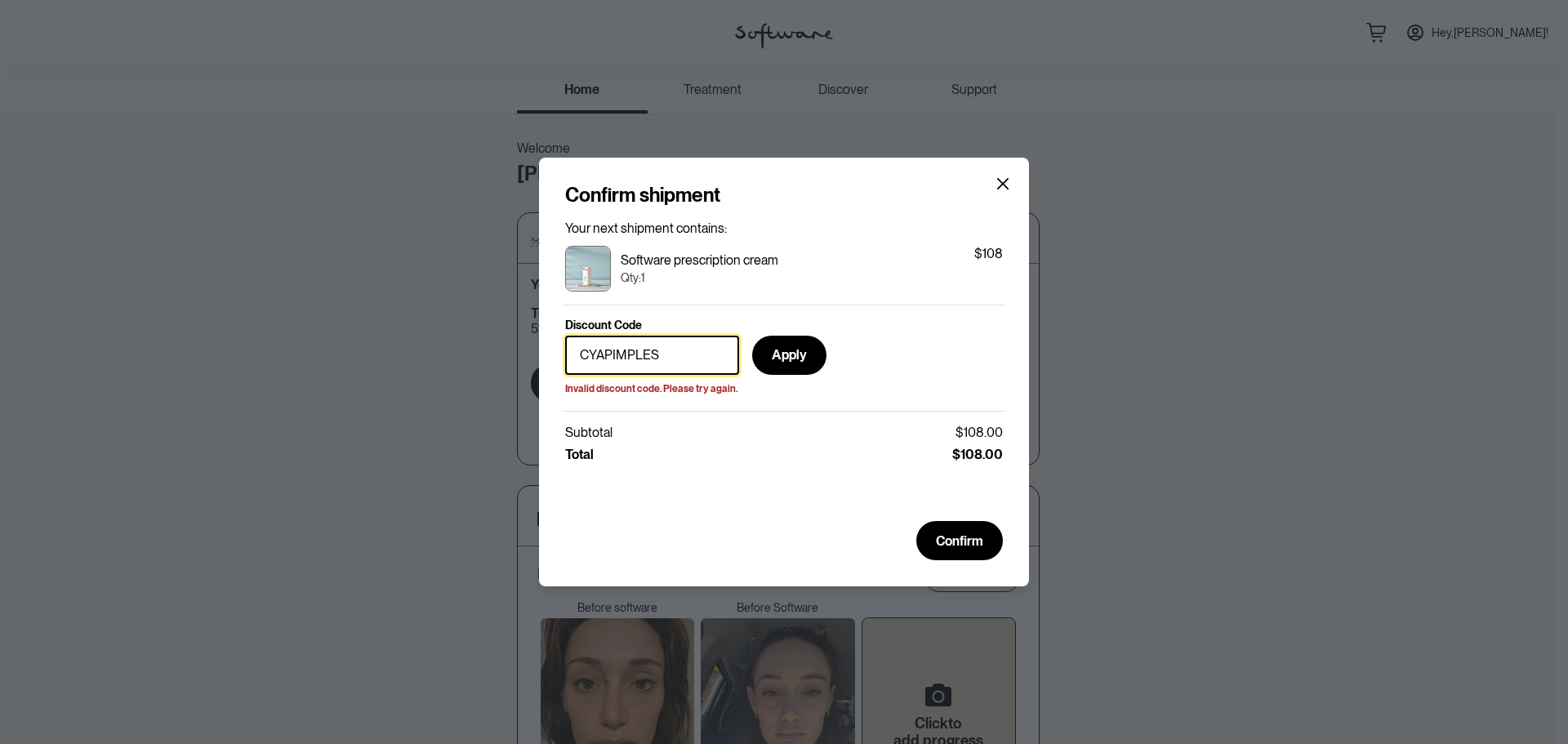
type input "CYAPIMPLES"
click at [1004, 178] on icon "Close" at bounding box center [1003, 183] width 11 height 11
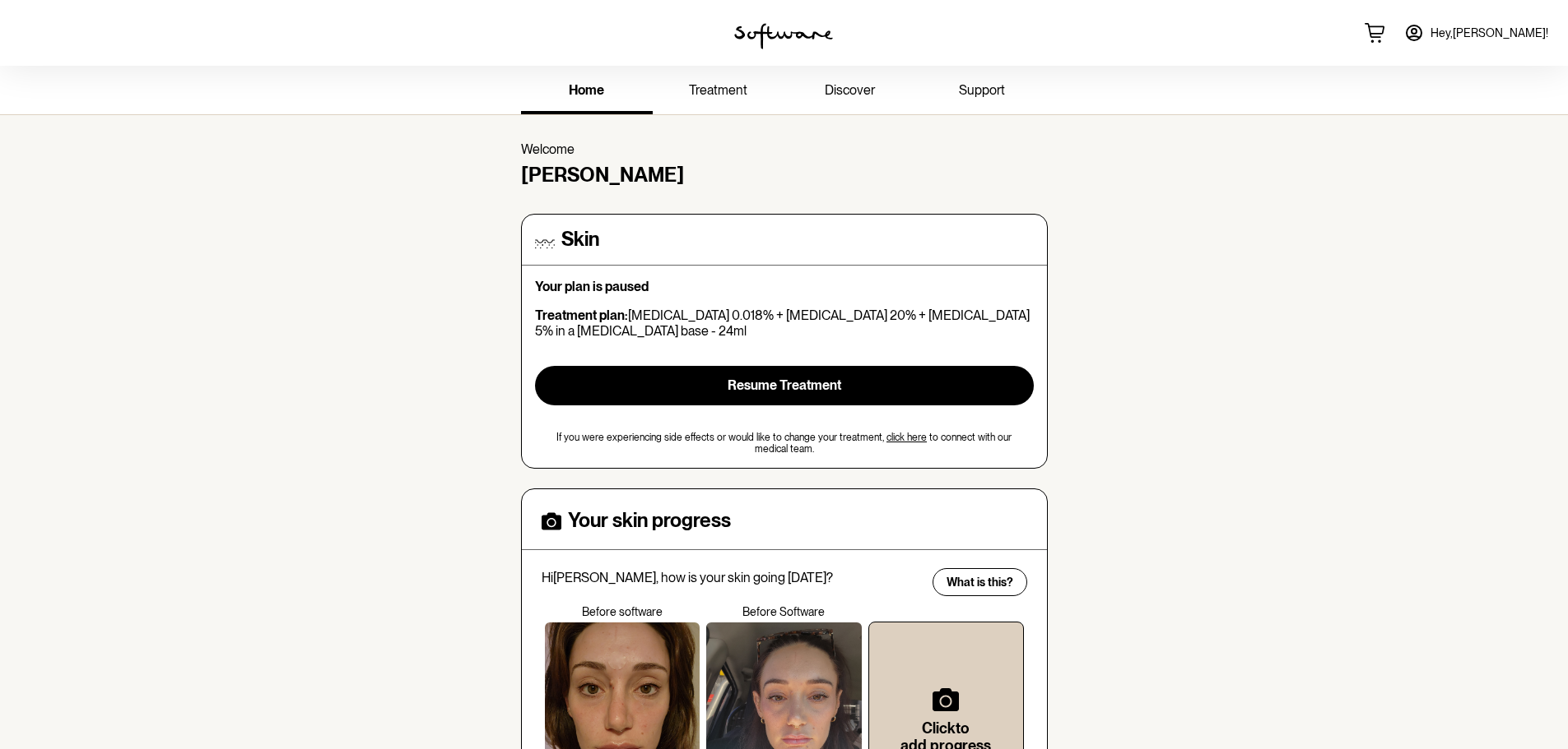
click at [1421, 37] on icon at bounding box center [1415, 33] width 15 height 15
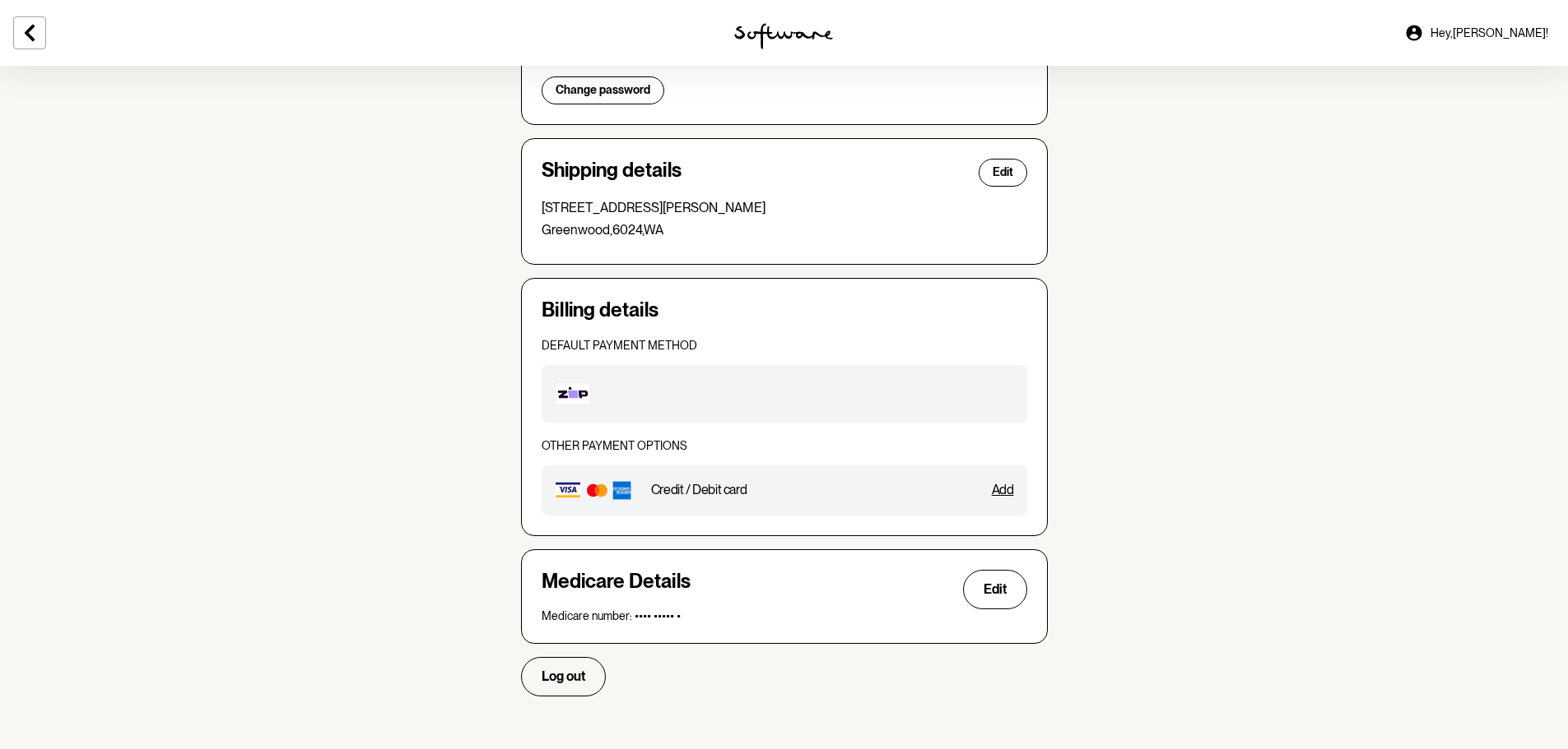
scroll to position [641, 0]
click at [521, 657] on button "Log out" at bounding box center [563, 677] width 84 height 40
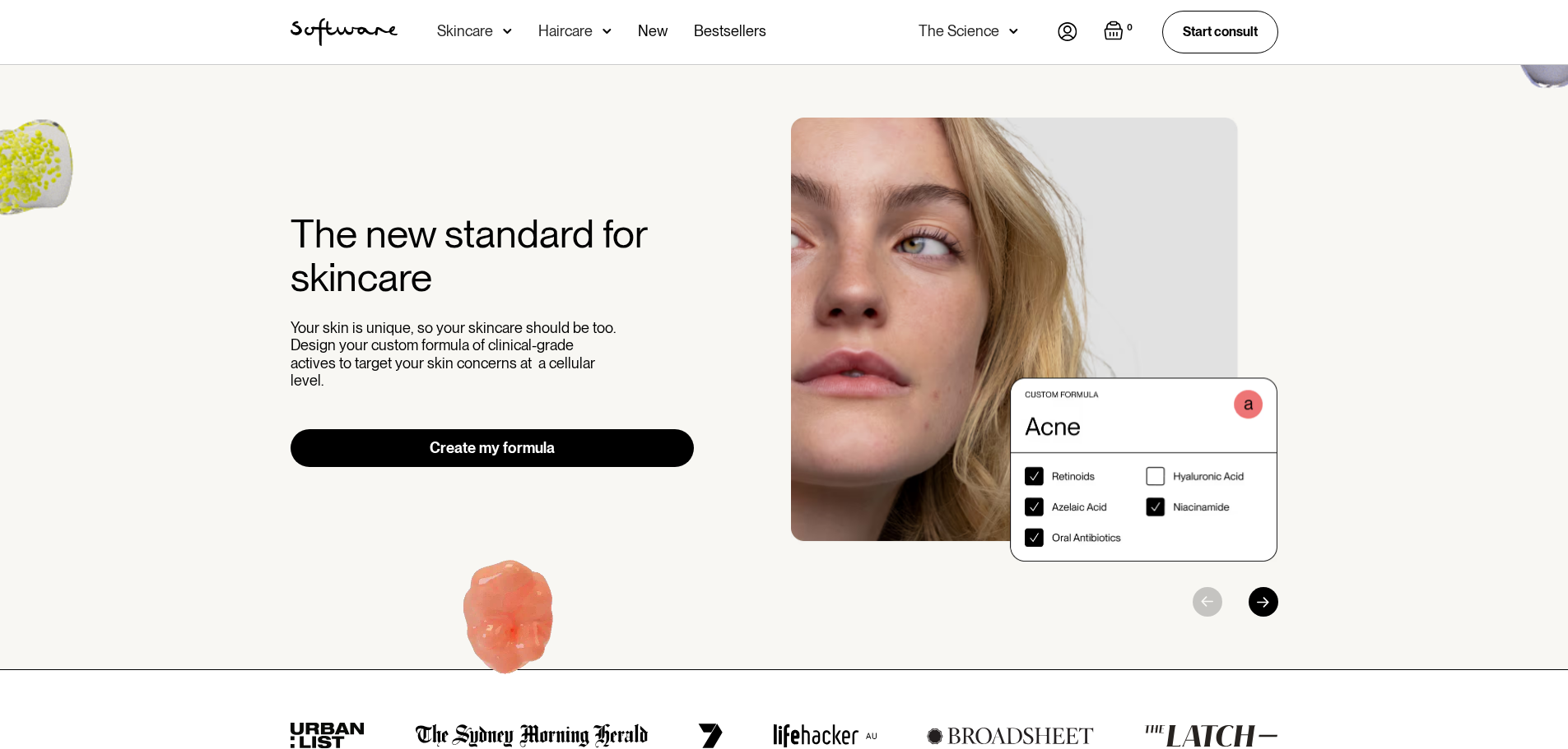
click at [1069, 32] on img at bounding box center [1067, 31] width 20 height 19
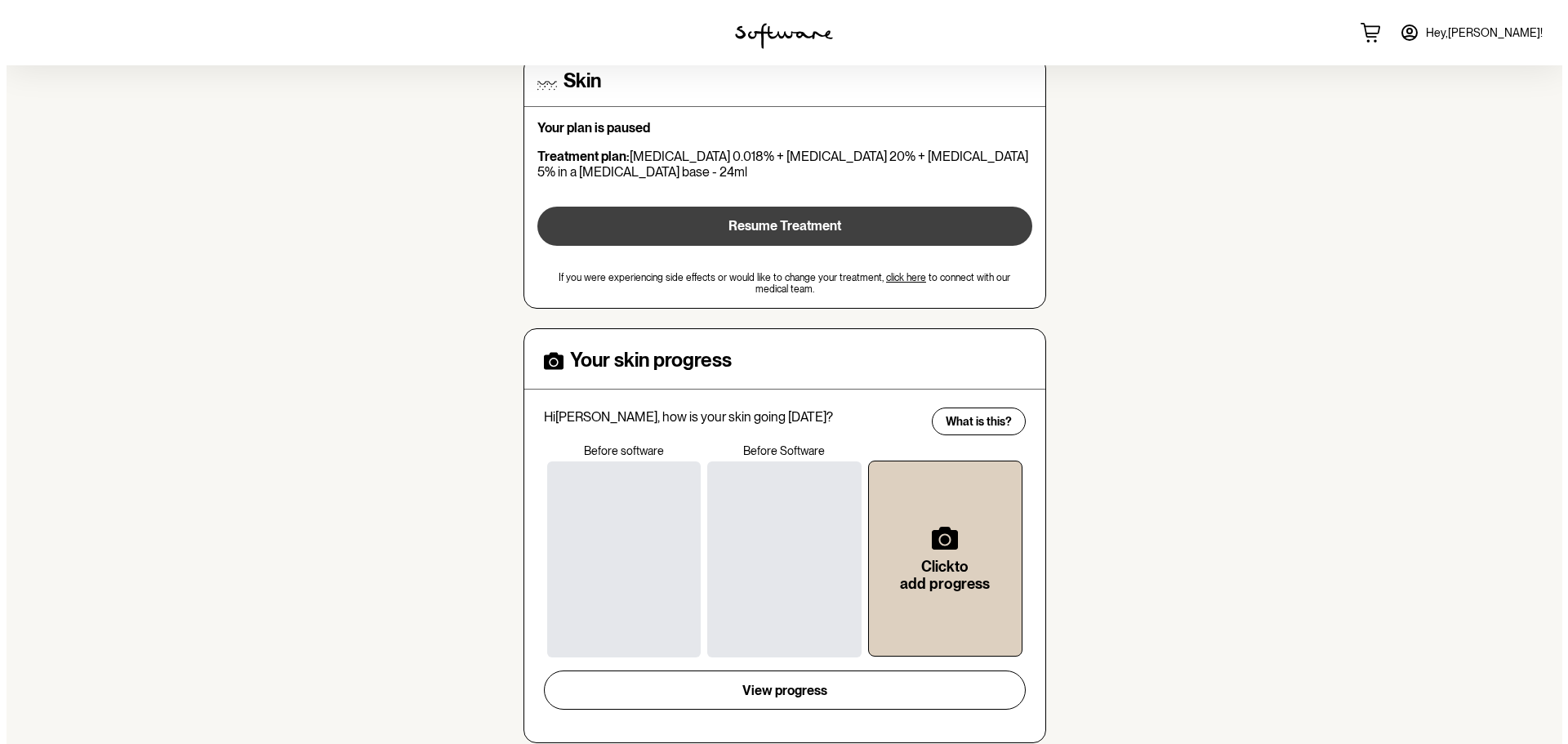
scroll to position [164, 0]
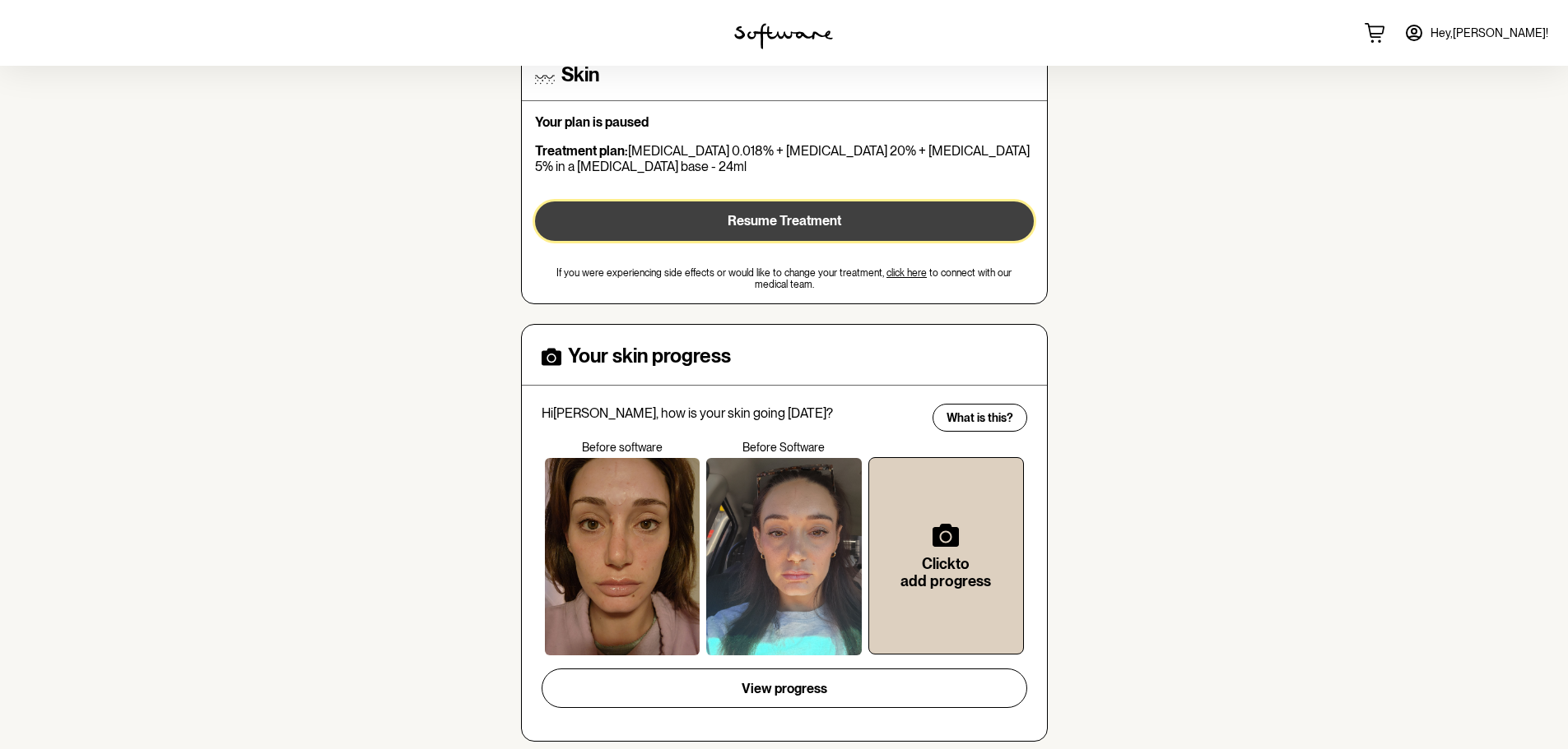
click at [783, 228] on span "Resume Treatment" at bounding box center [784, 221] width 114 height 16
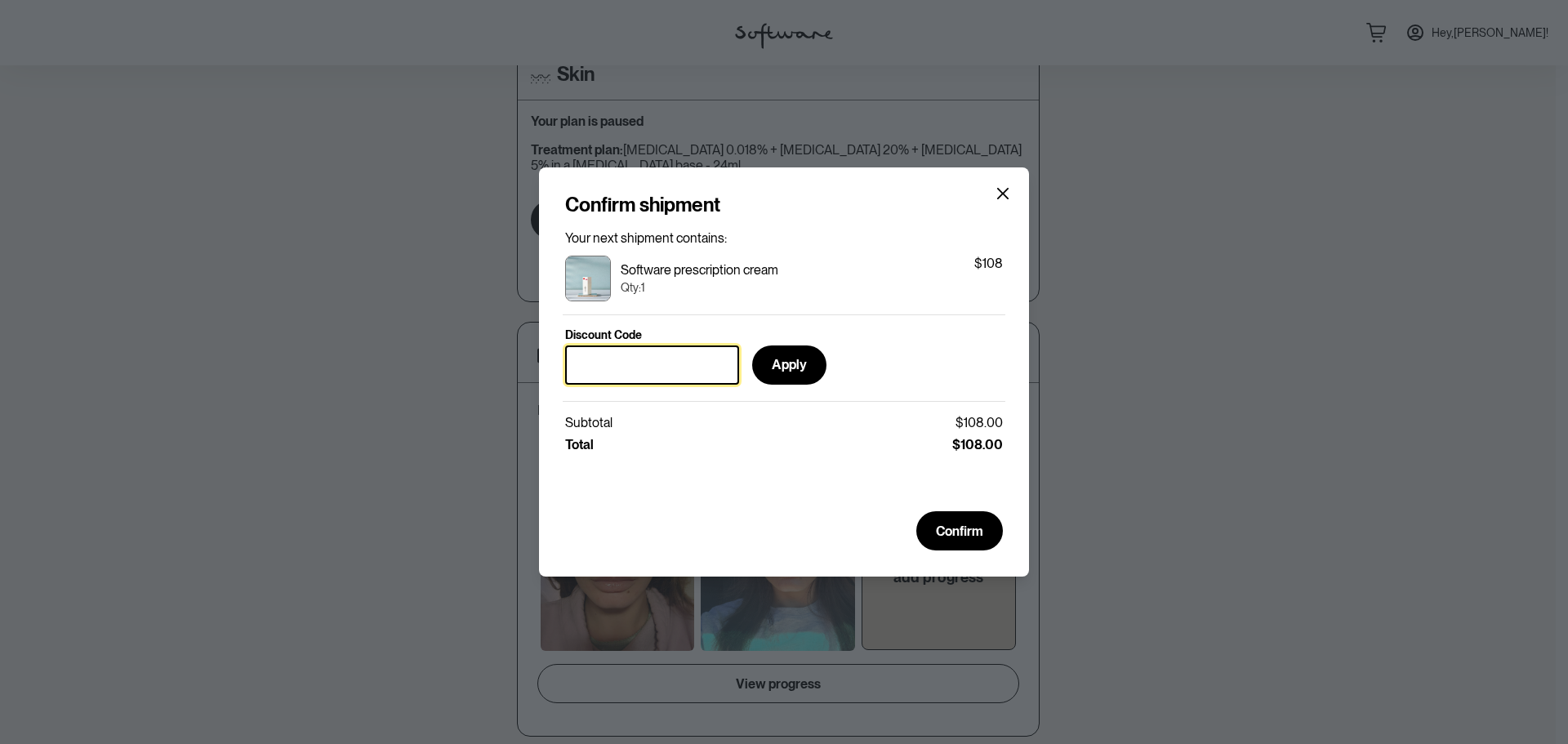
click at [712, 370] on input "Discount Code" at bounding box center [651, 365] width 174 height 40
